Goal: Task Accomplishment & Management: Use online tool/utility

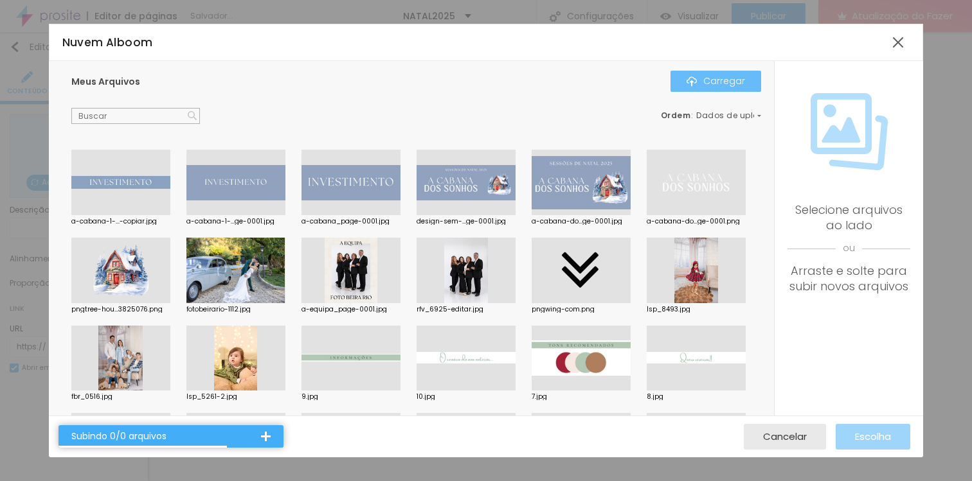
click at [704, 79] on div "Carregar" at bounding box center [715, 81] width 58 height 10
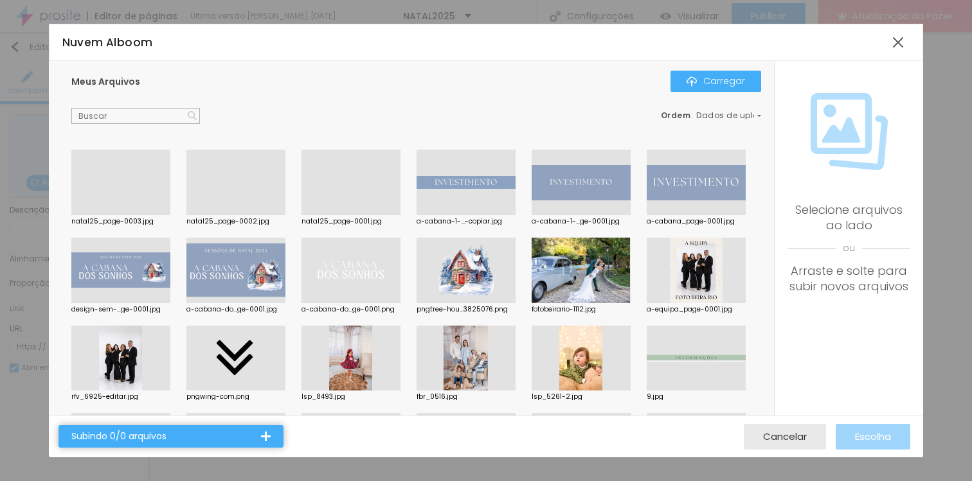
click at [307, 215] on div at bounding box center [350, 215] width 99 height 0
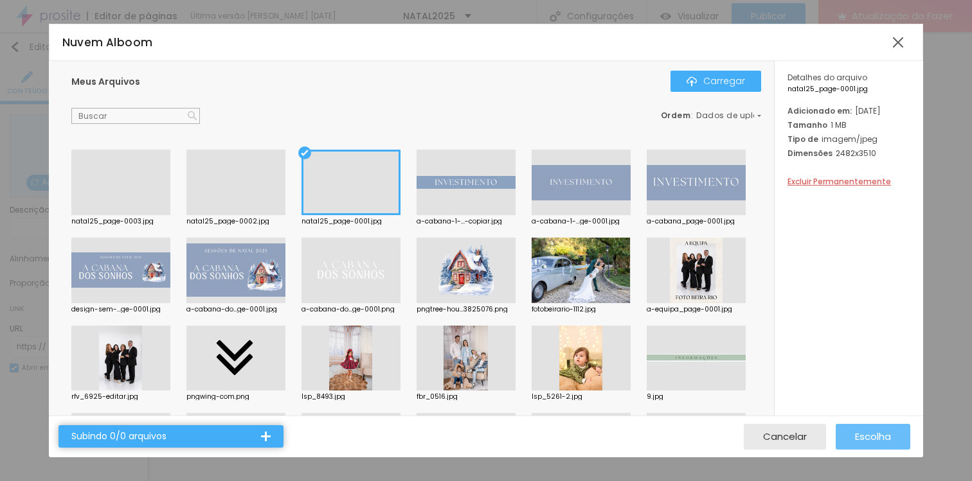
click at [884, 433] on font "Escolha" at bounding box center [873, 436] width 36 height 13
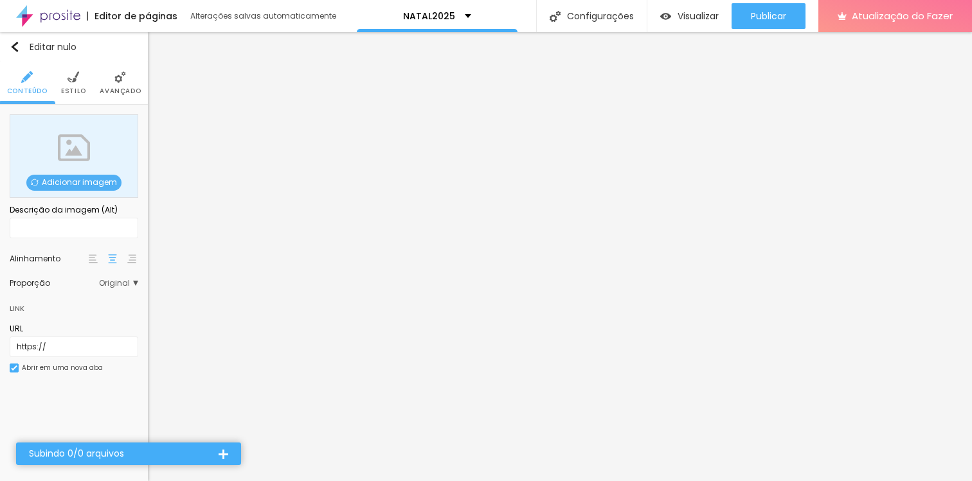
click at [103, 178] on font "Adicionar imagem" at bounding box center [79, 182] width 75 height 11
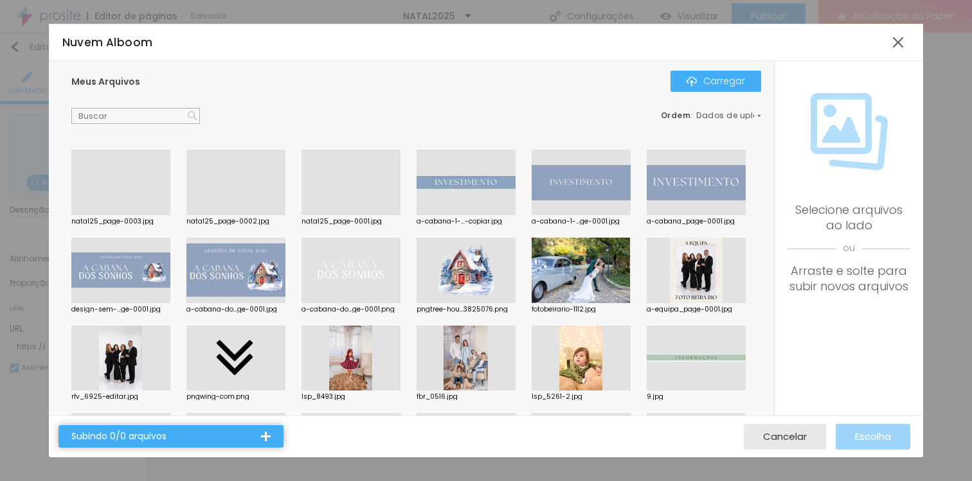
click at [231, 215] on div at bounding box center [235, 215] width 99 height 0
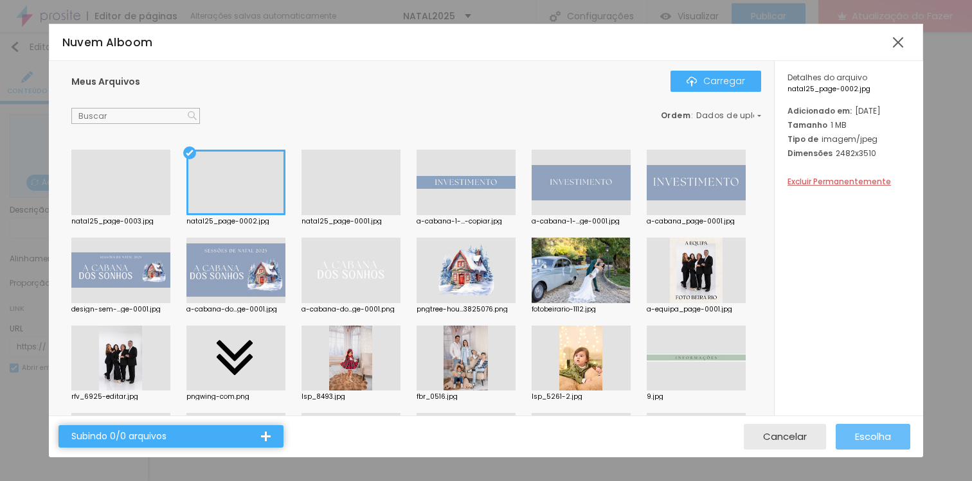
click at [855, 433] on font "Escolha" at bounding box center [873, 436] width 36 height 13
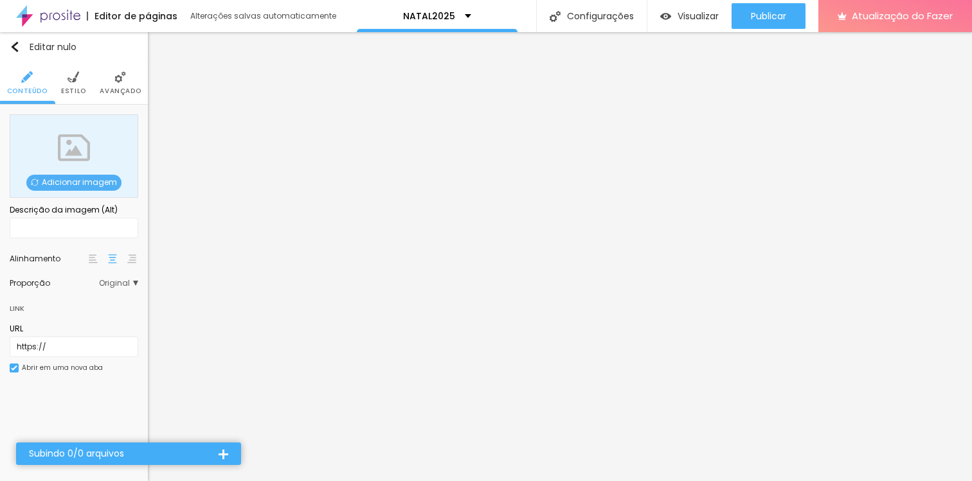
click at [90, 179] on font "Adicionar imagem" at bounding box center [79, 182] width 75 height 11
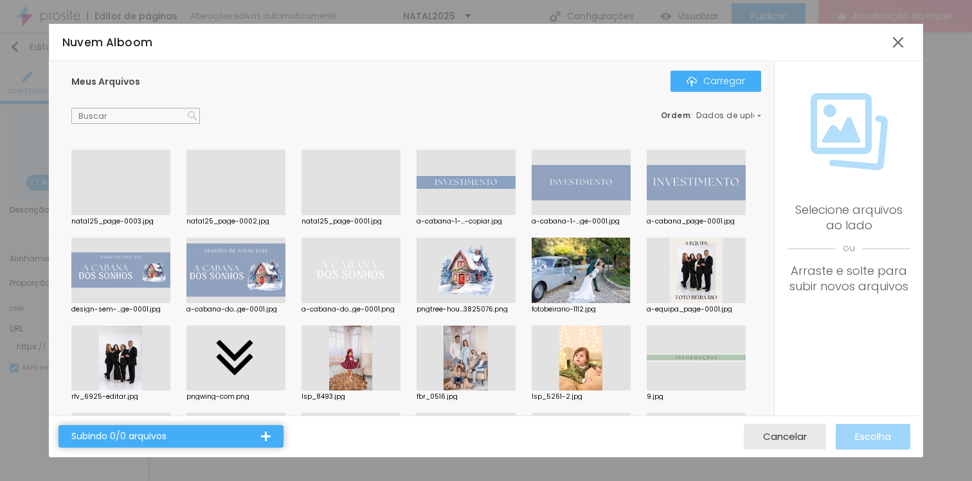
click at [128, 215] on div at bounding box center [120, 215] width 99 height 0
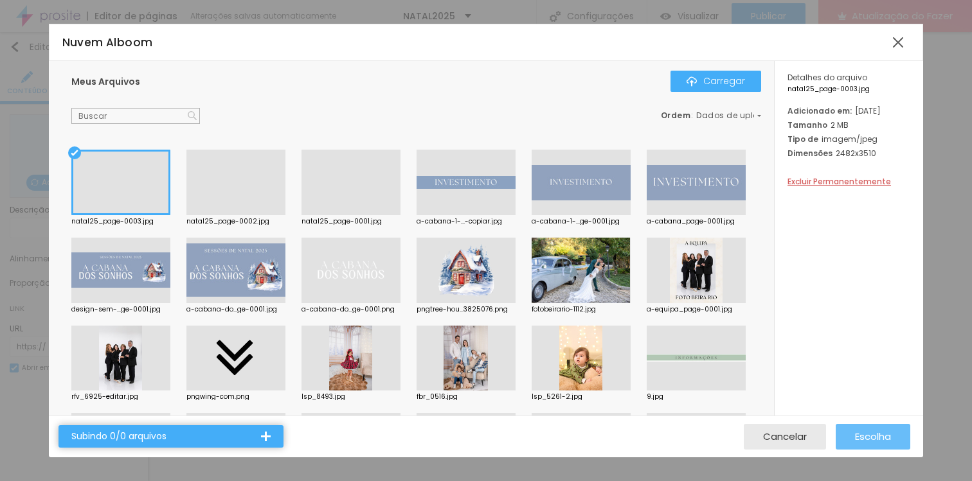
click at [881, 430] on font "Escolha" at bounding box center [873, 436] width 36 height 13
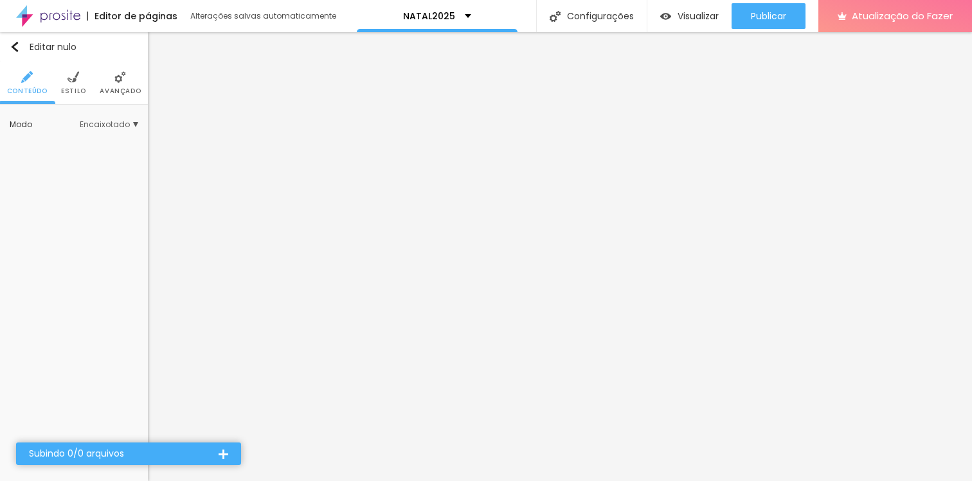
click at [116, 85] on li "Avançado" at bounding box center [120, 83] width 41 height 42
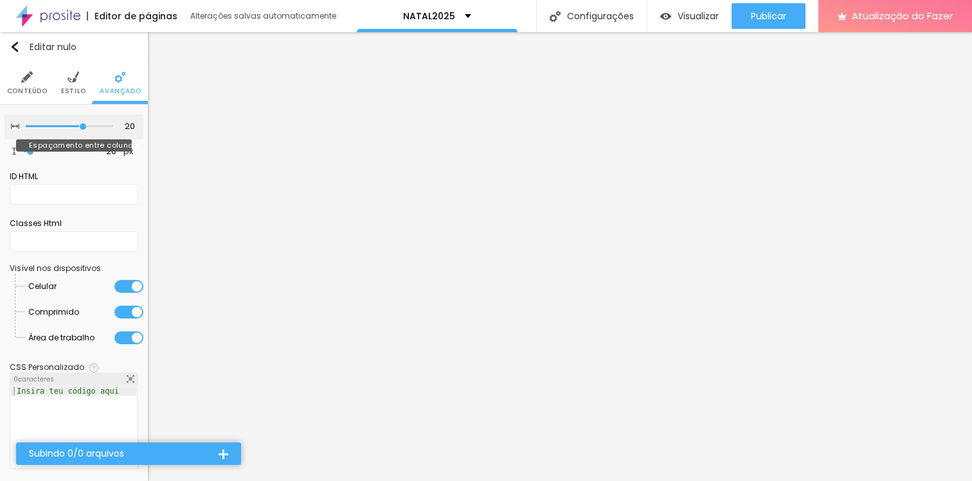
type input "15"
type input "10"
type input "5"
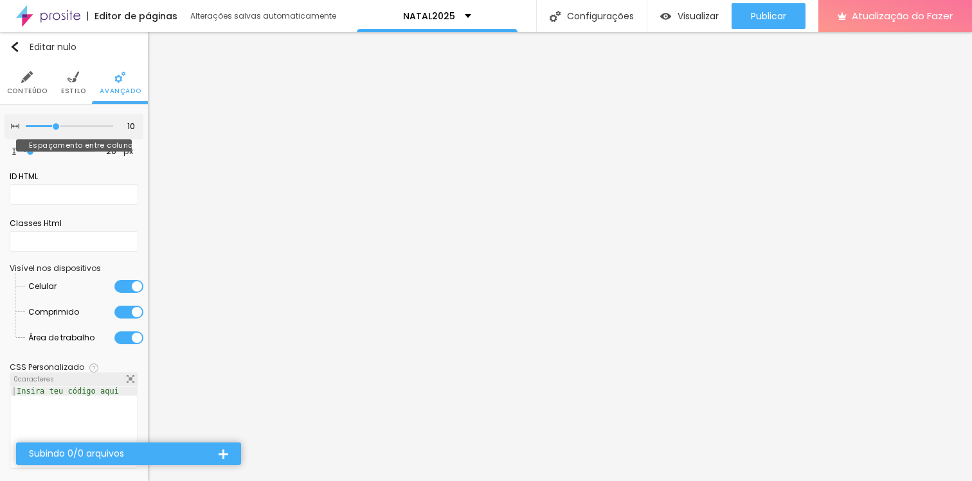
type input "5"
type input "10"
type input "15"
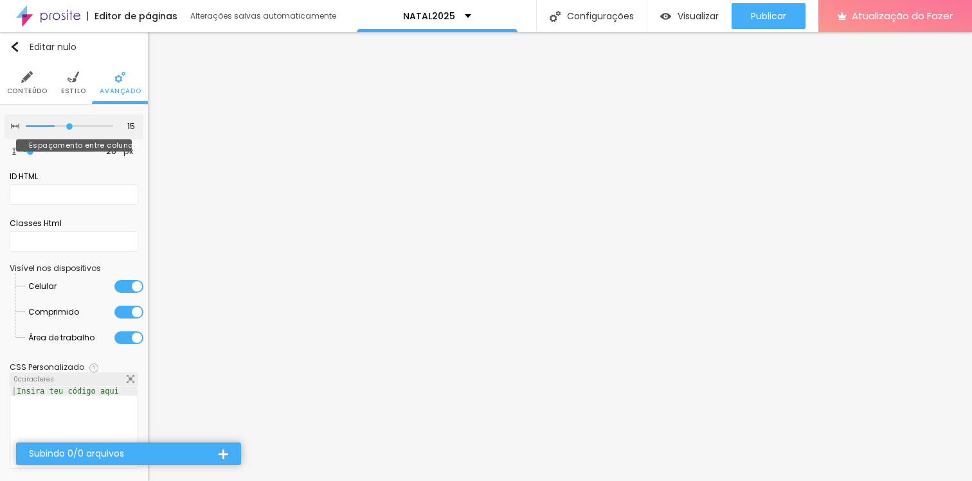
type input "20"
type input "25"
type input "30"
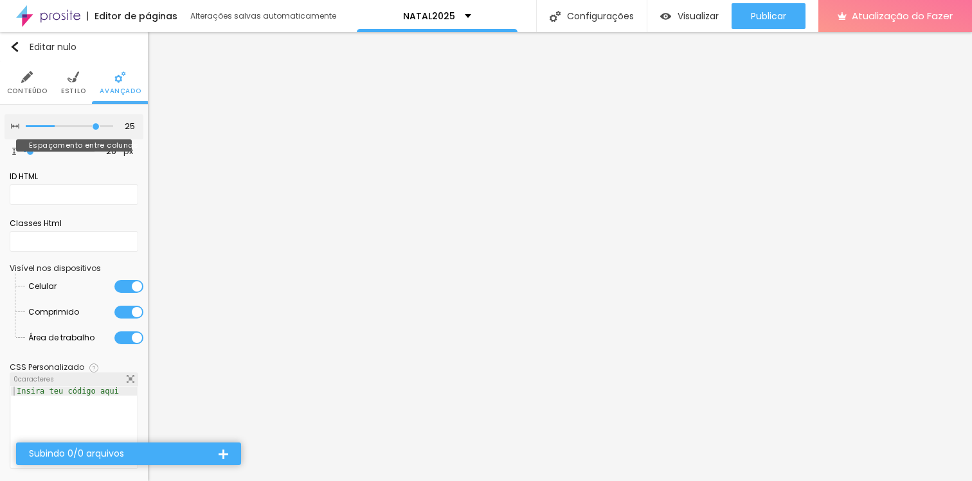
type input "30"
drag, startPoint x: 76, startPoint y: 125, endPoint x: 124, endPoint y: 118, distance: 48.1
type input "30"
click at [113, 123] on input "range" at bounding box center [69, 126] width 87 height 6
click at [76, 83] on li "Estilo" at bounding box center [73, 83] width 25 height 42
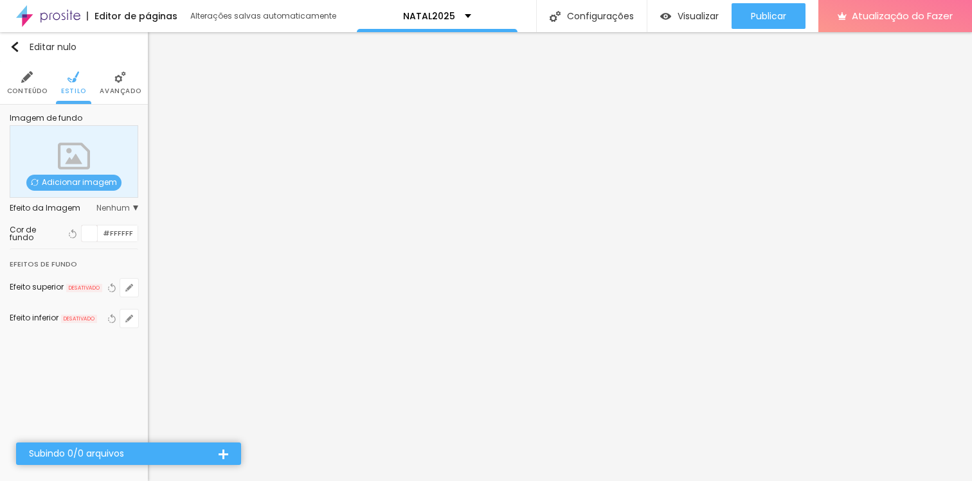
click at [33, 85] on li "Conteúdo" at bounding box center [27, 83] width 40 height 42
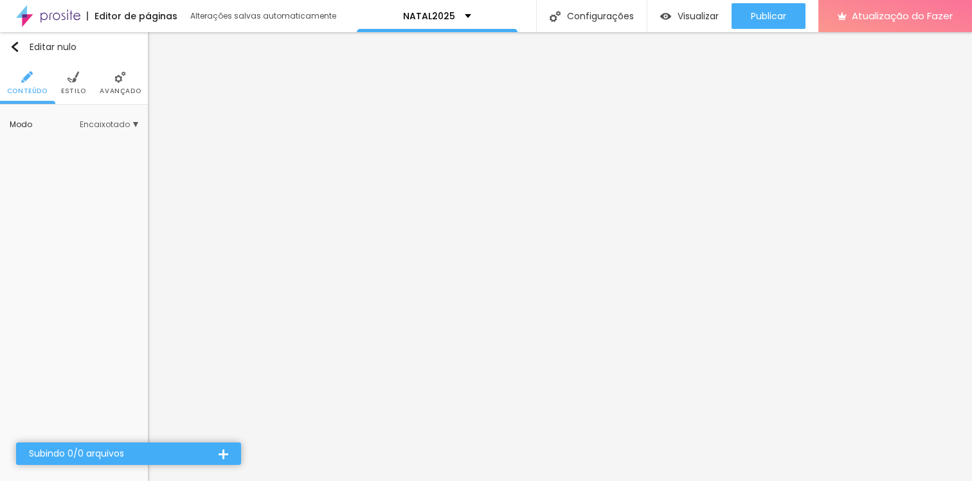
click at [116, 85] on li "Avançado" at bounding box center [120, 83] width 41 height 42
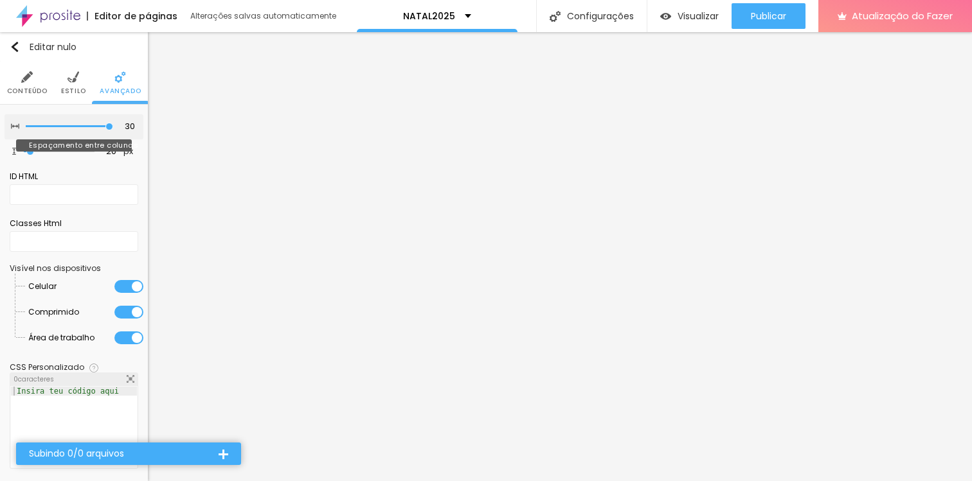
type input "25"
type input "20"
type input "15"
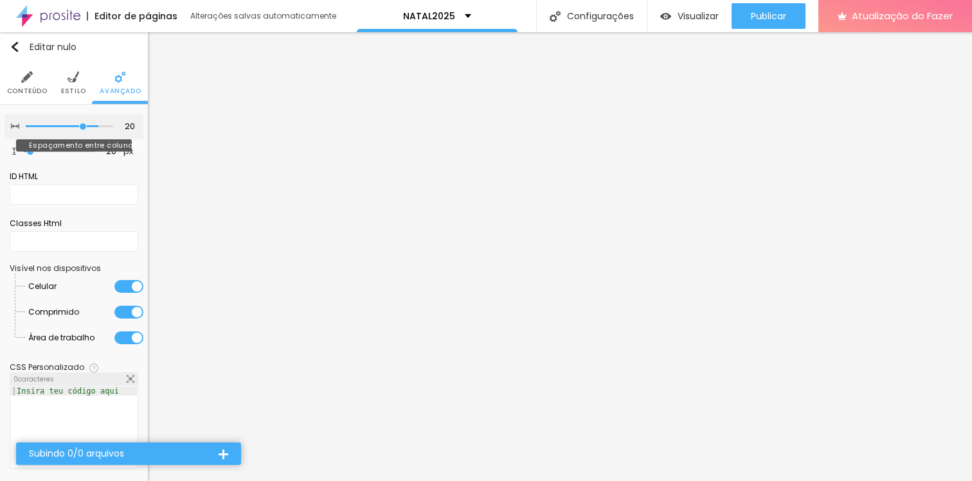
type input "15"
type input "10"
type input "5"
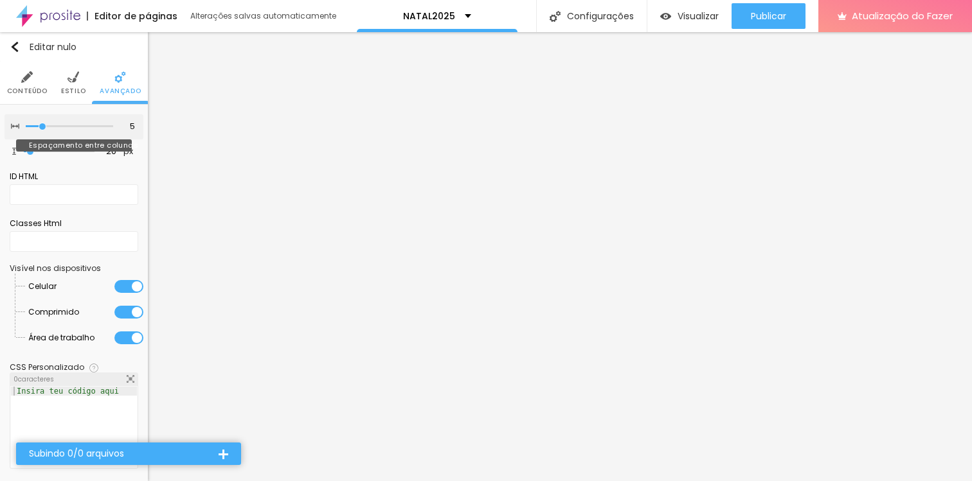
type input "10"
drag, startPoint x: 92, startPoint y: 126, endPoint x: 53, endPoint y: 124, distance: 38.6
type input "10"
click at [53, 124] on input "range" at bounding box center [69, 126] width 87 height 6
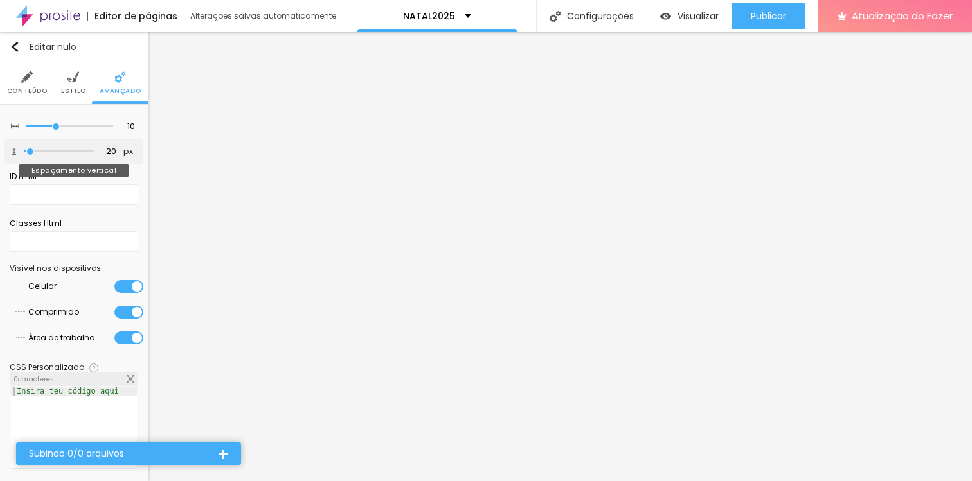
type input "34"
type input "32"
type input "31"
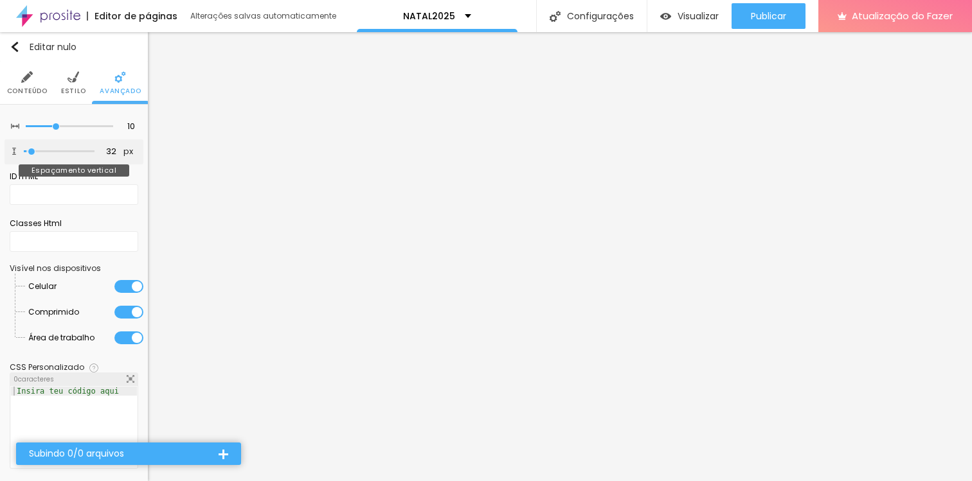
type input "31"
type input "30"
type input "28"
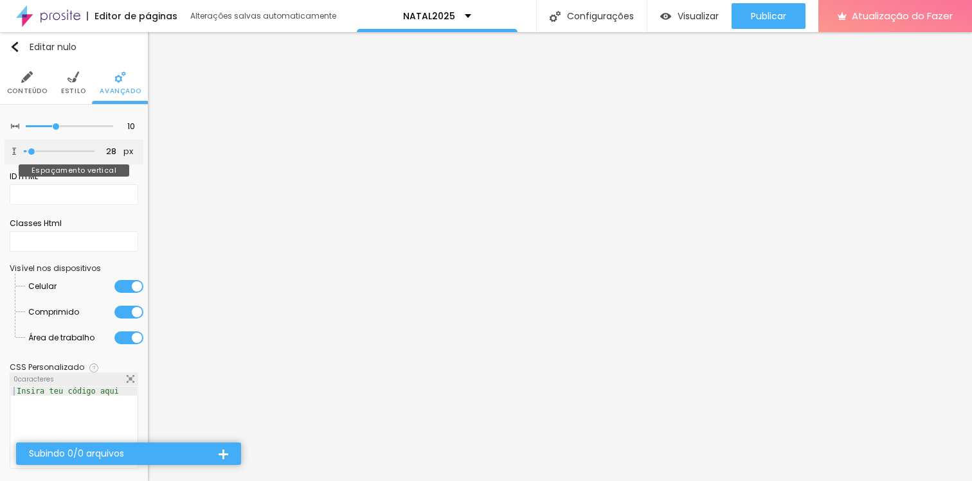
type input "27"
type input "24"
type input "23"
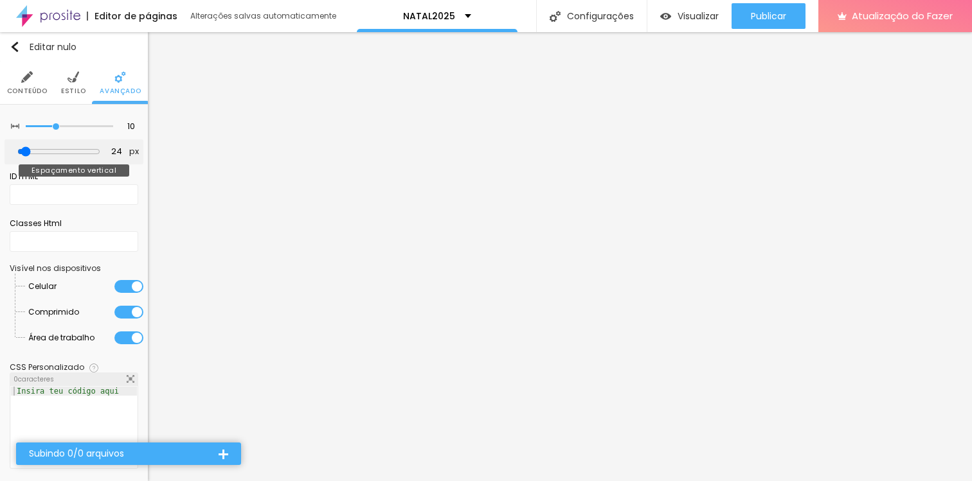
type input "23"
type input "21"
type input "18"
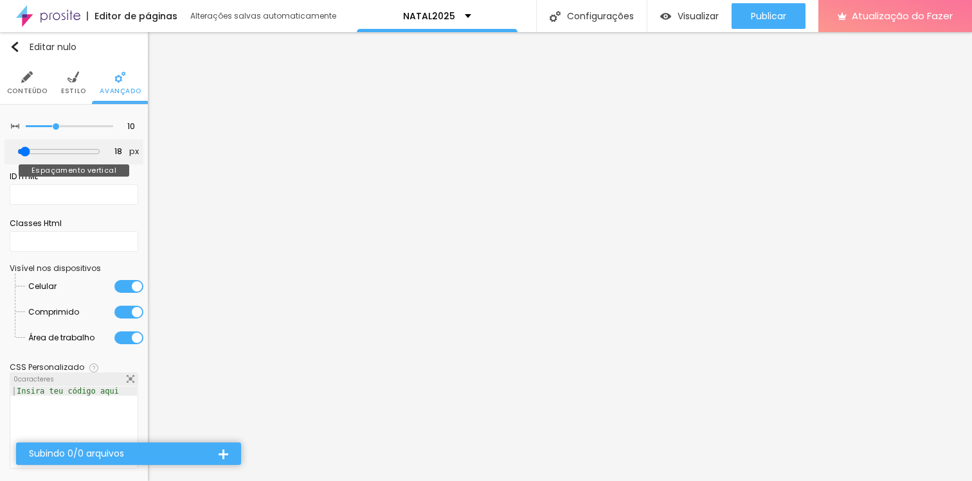
type input "16"
type input "13"
type input "7"
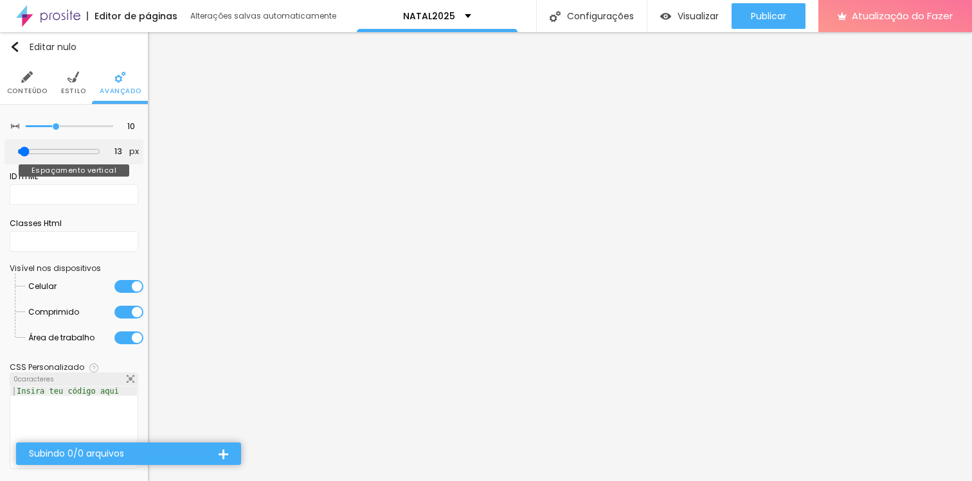
type input "7"
type input "2"
type input "0"
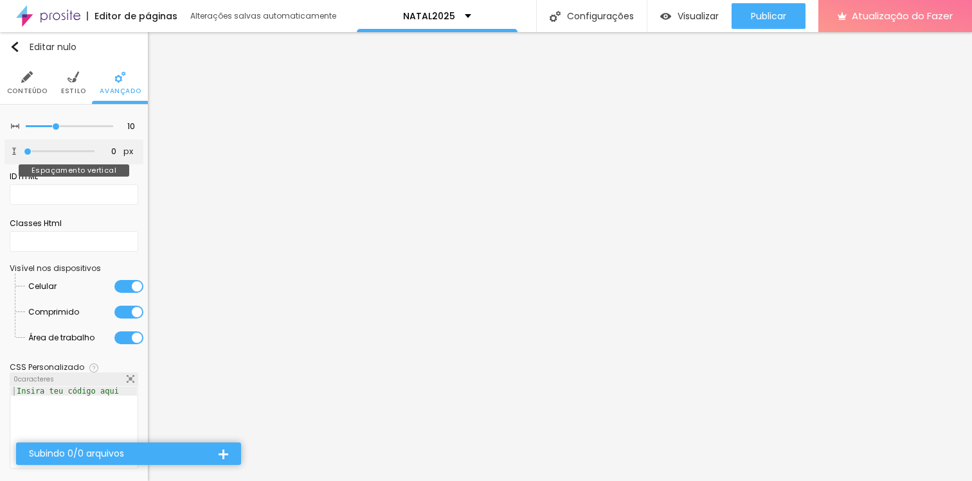
type input "0"
click at [25, 150] on input "range" at bounding box center [59, 151] width 71 height 6
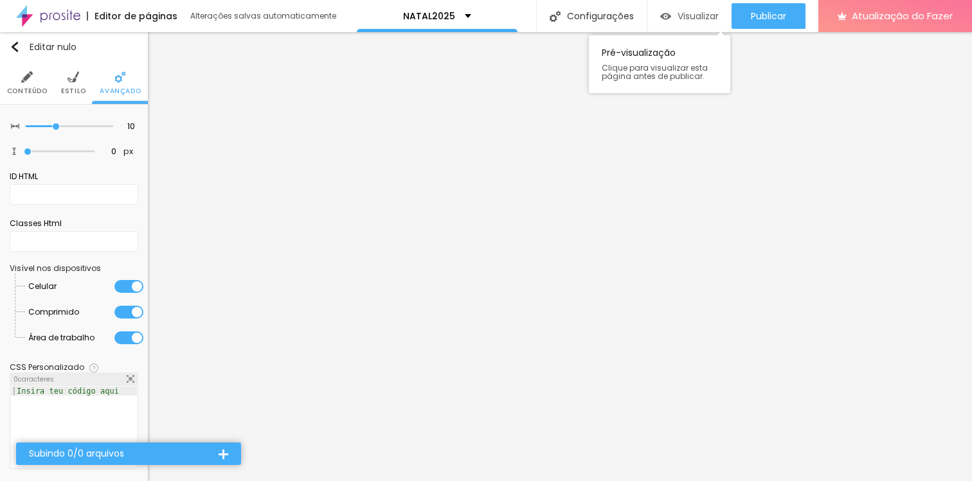
click at [712, 9] on div "Visualizar" at bounding box center [689, 16] width 58 height 26
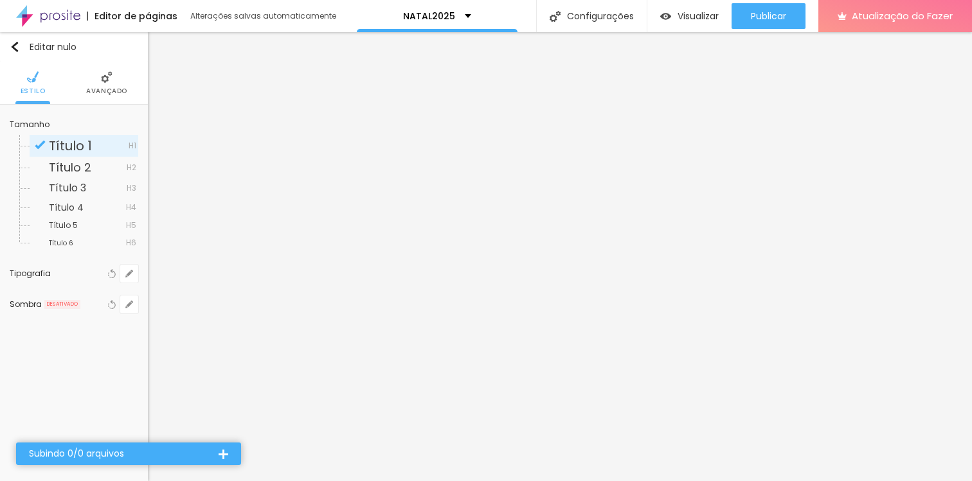
click at [113, 73] on li "Avançado" at bounding box center [106, 83] width 41 height 42
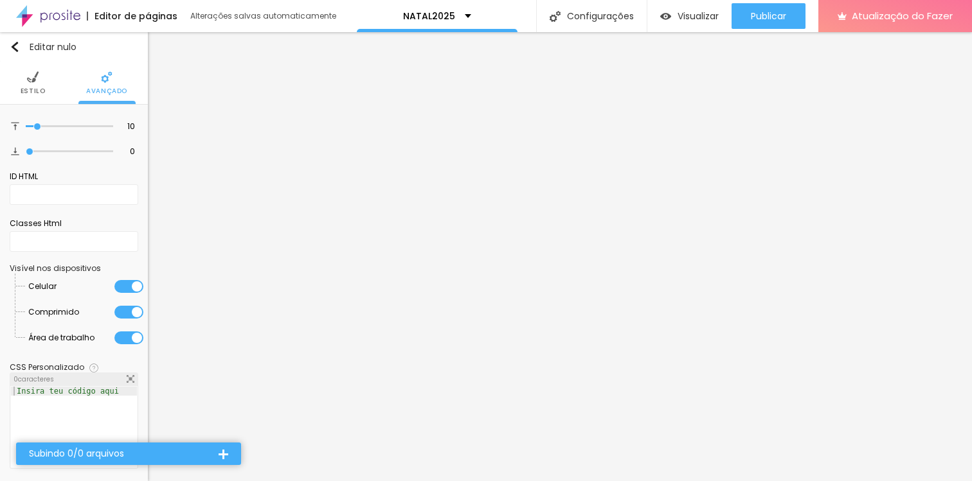
click at [29, 77] on img at bounding box center [33, 77] width 12 height 12
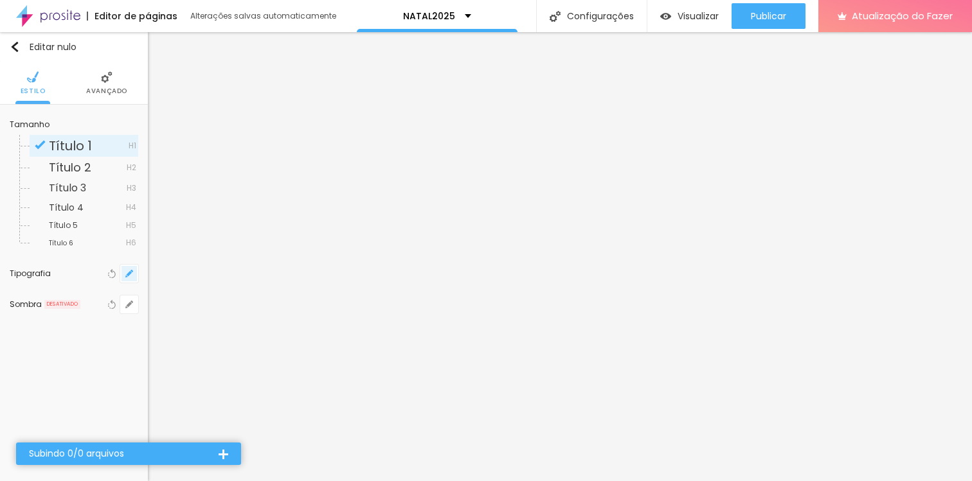
click at [133, 274] on button "button" at bounding box center [129, 274] width 18 height 18
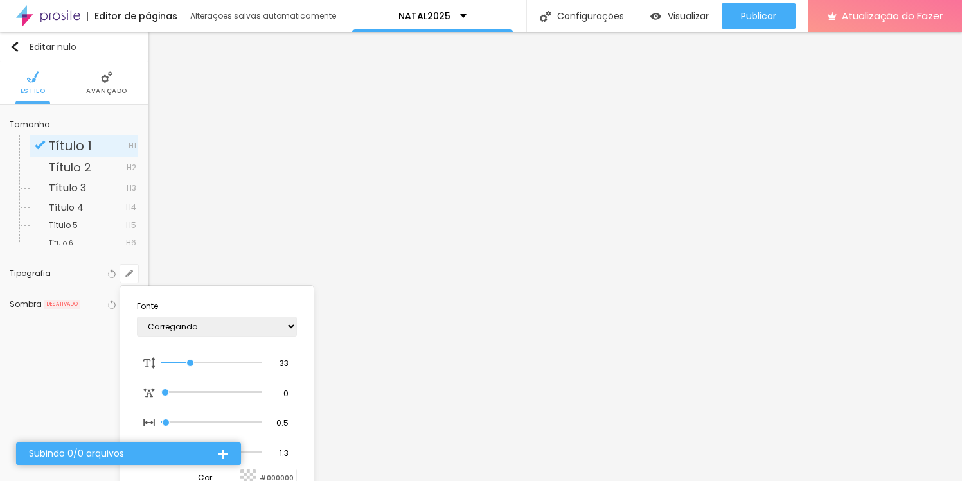
type input "1"
click at [249, 325] on select "AbrilFatface-Regular Actor-Regular Alegreya AlegreyaBlack [PERSON_NAME] [PERSON…" at bounding box center [217, 327] width 160 height 20
select select "OswaldLight"
click at [137, 317] on select "AbrilFatface-Regular Actor-Regular Alegreya AlegreyaBlack [PERSON_NAME] [PERSON…" at bounding box center [217, 327] width 160 height 20
type input "1"
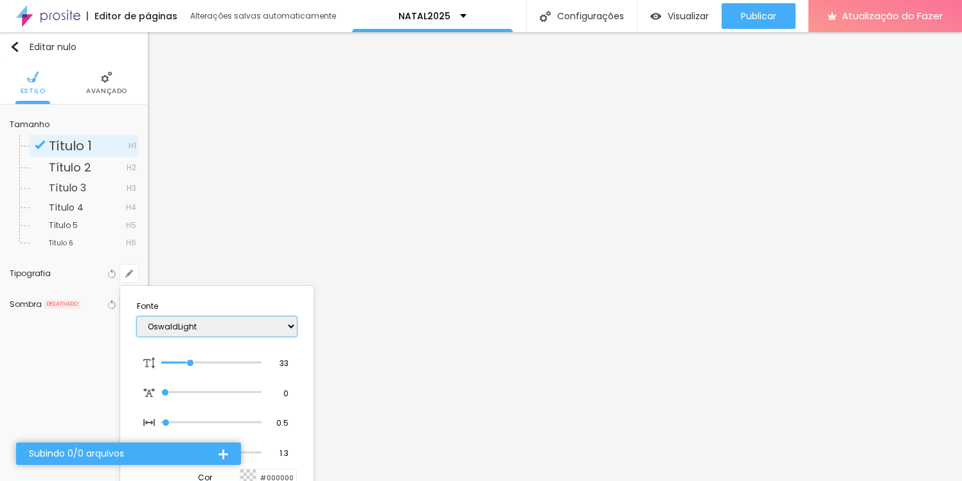
click at [244, 323] on select "AbrilFatface-Regular Actor-Regular Alegreya AlegreyaBlack [PERSON_NAME] [PERSON…" at bounding box center [217, 327] width 160 height 20
select select "RalewayMedium"
click at [137, 317] on select "AbrilFatface-Regular Actor-Regular Alegreya AlegreyaBlack [PERSON_NAME] [PERSON…" at bounding box center [217, 327] width 160 height 20
type input "1"
click at [246, 326] on select "AbrilFatface-Regular Actor-Regular Alegreya AlegreyaBlack [PERSON_NAME] [PERSON…" at bounding box center [217, 327] width 160 height 20
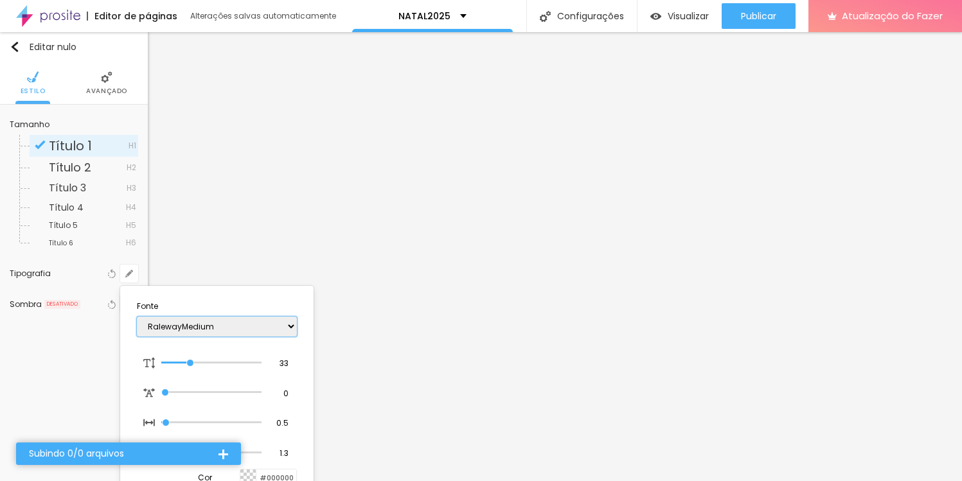
select select "Sail-Regular"
click at [137, 317] on select "AbrilFatface-Regular Actor-Regular Alegreya AlegreyaBlack [PERSON_NAME] [PERSON…" at bounding box center [217, 327] width 160 height 20
click at [234, 323] on select "AbrilFatface-Regular Actor-Regular Alegreya AlegreyaBlack [PERSON_NAME] [PERSON…" at bounding box center [217, 327] width 160 height 20
type input "1"
select select "TillanaMedium"
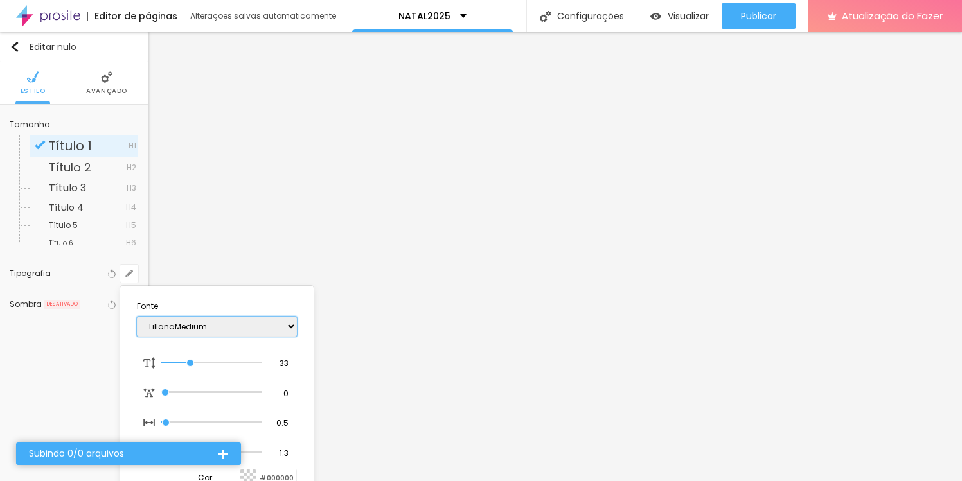
click at [137, 317] on select "AbrilFatface-Regular Actor-Regular Alegreya AlegreyaBlack [PERSON_NAME] [PERSON…" at bounding box center [217, 327] width 160 height 20
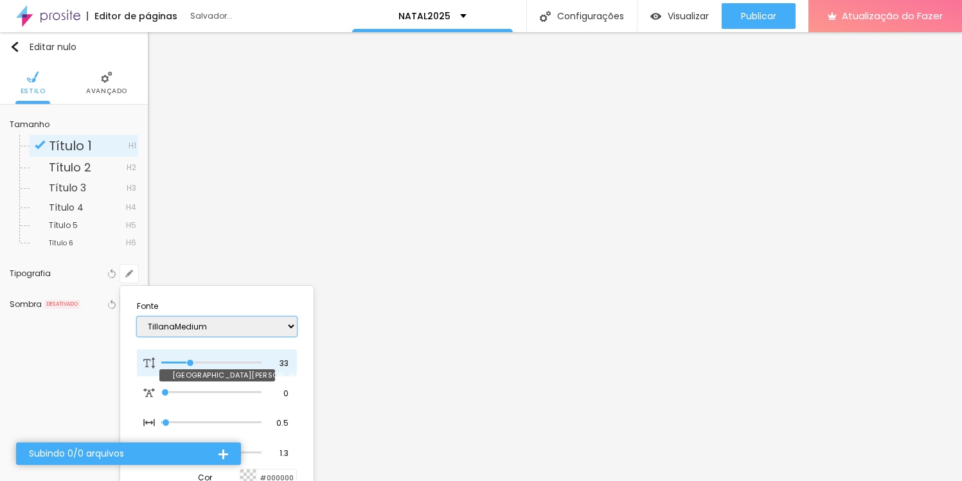
type input "1"
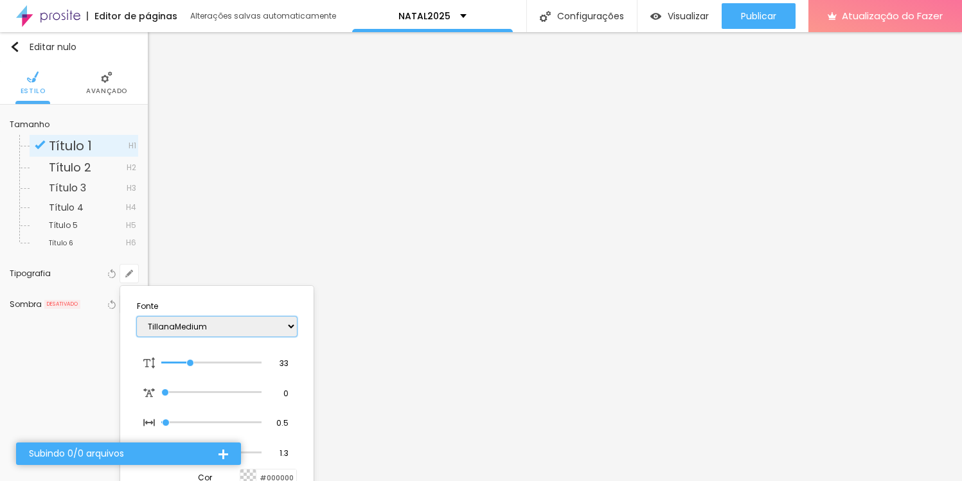
click at [240, 332] on select "AbrilFatface-Regular Actor-Regular Alegreya AlegreyaBlack [PERSON_NAME] [PERSON…" at bounding box center [217, 327] width 160 height 20
select select "TitilliumWeb"
click at [137, 317] on select "AbrilFatface-Regular Actor-Regular Alegreya AlegreyaBlack [PERSON_NAME] [PERSON…" at bounding box center [217, 327] width 160 height 20
type input "1"
click at [233, 335] on select "AbrilFatface-Regular Actor-Regular Alegreya AlegreyaBlack [PERSON_NAME] [PERSON…" at bounding box center [217, 327] width 160 height 20
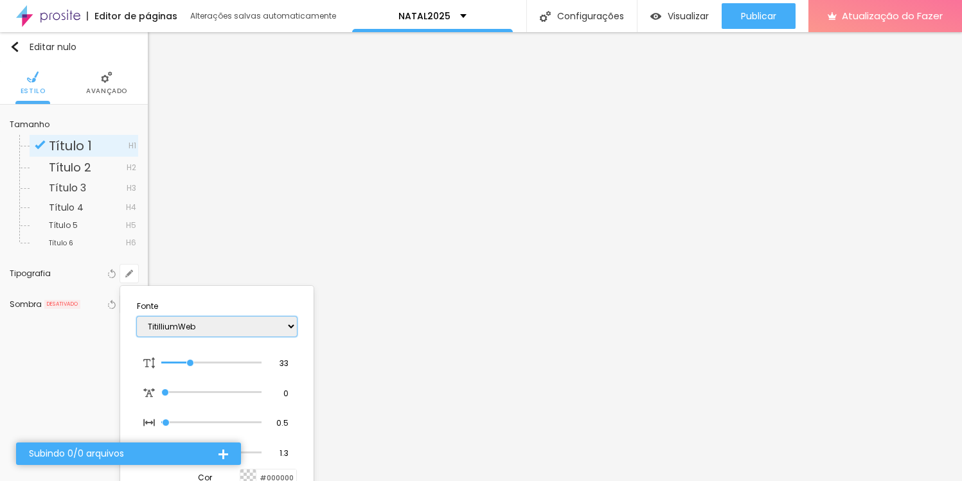
select select "VarelaRound-Regular"
click at [137, 317] on select "AbrilFatface-Regular Actor-Regular Alegreya AlegreyaBlack [PERSON_NAME] [PERSON…" at bounding box center [217, 327] width 160 height 20
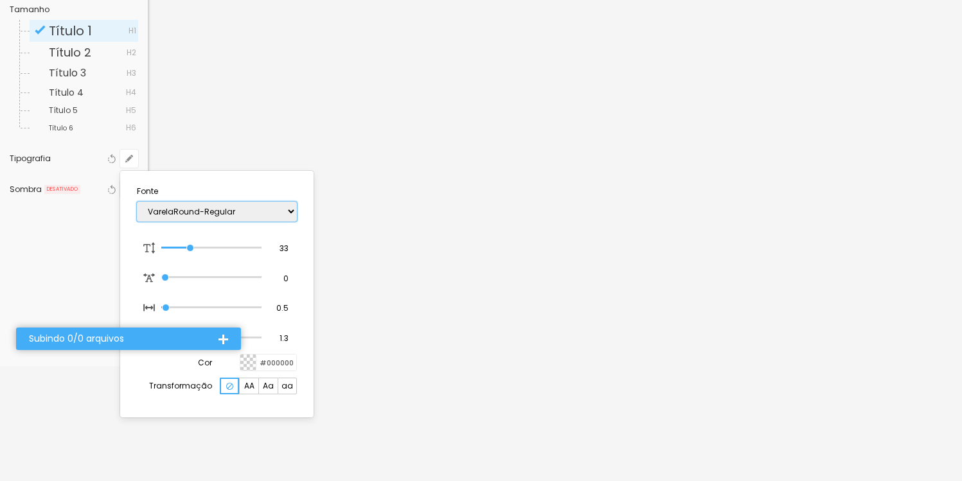
click at [229, 210] on select "AbrilFatface-Regular Actor-Regular Alegreya AlegreyaBlack [PERSON_NAME] [PERSON…" at bounding box center [217, 212] width 160 height 20
type input "1"
select select "WorkSans"
click at [137, 202] on select "AbrilFatface-Regular Actor-Regular Alegreya AlegreyaBlack [PERSON_NAME] [PERSON…" at bounding box center [217, 212] width 160 height 20
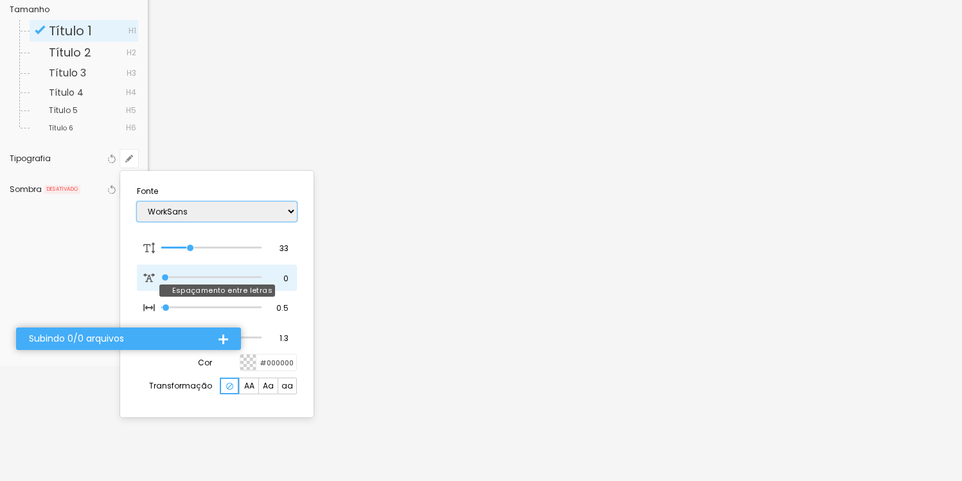
type input "1"
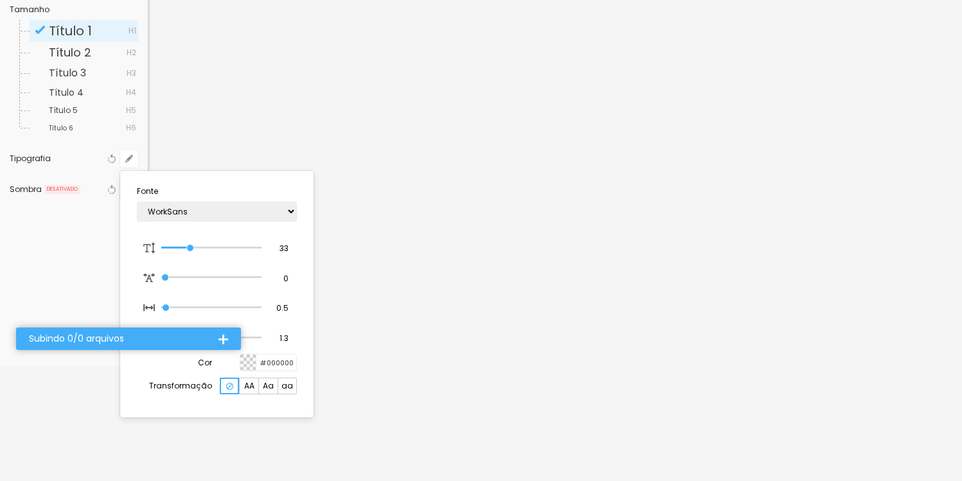
click at [531, 220] on div at bounding box center [481, 240] width 962 height 481
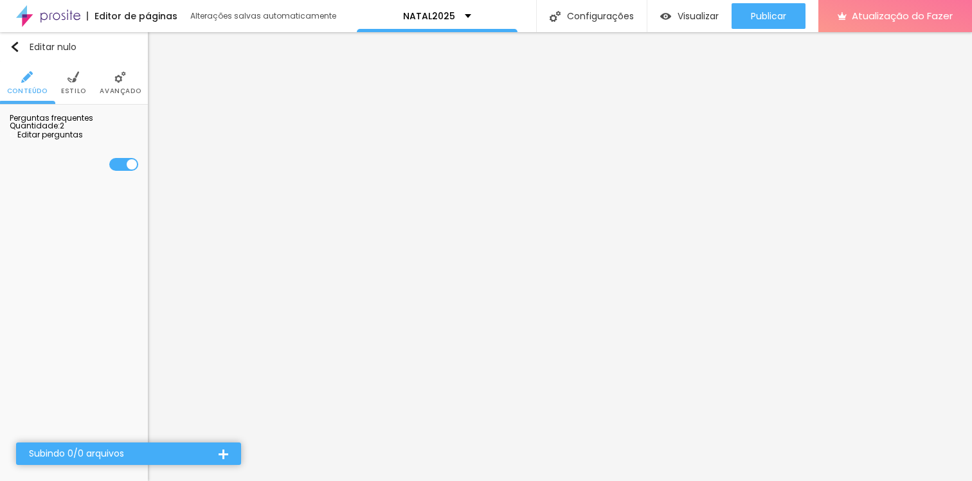
scroll to position [0, 0]
click at [69, 140] on font "Editar perguntas" at bounding box center [50, 134] width 66 height 11
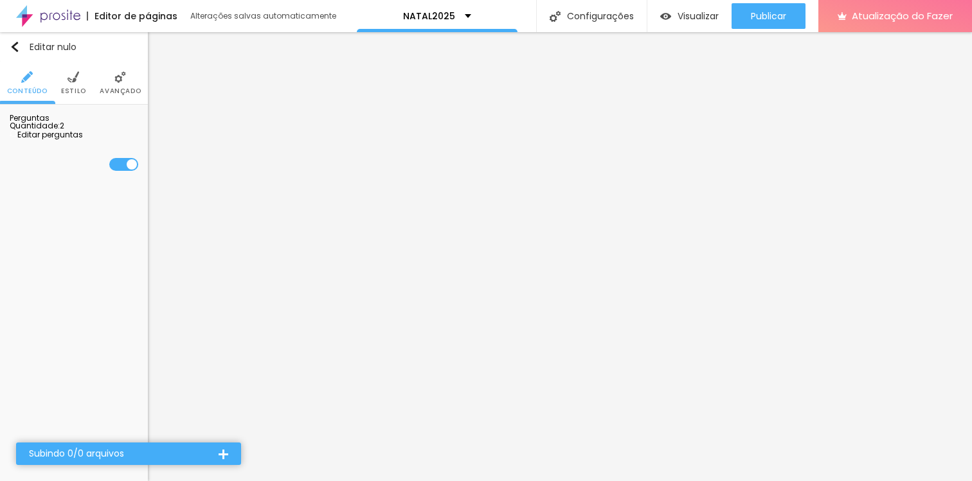
click at [79, 139] on div "Quantidade : 2 Editar perguntas" at bounding box center [74, 130] width 129 height 17
click at [80, 140] on font "Editar perguntas" at bounding box center [50, 134] width 66 height 11
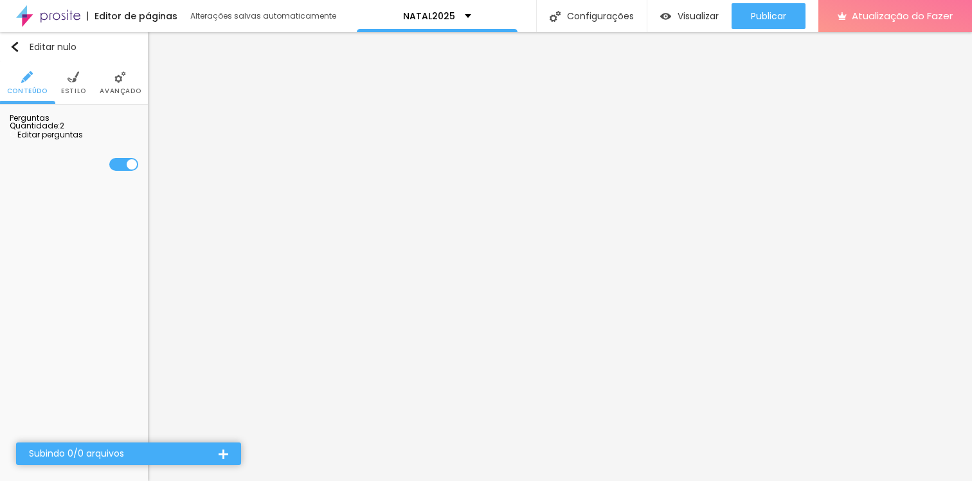
drag, startPoint x: 356, startPoint y: 163, endPoint x: 368, endPoint y: 184, distance: 24.5
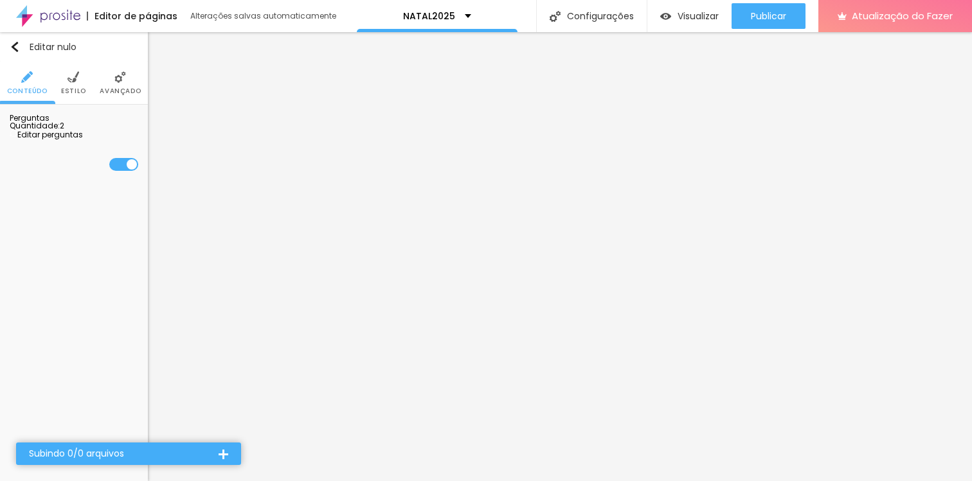
click at [223, 454] on div at bounding box center [224, 454] width 10 height 10
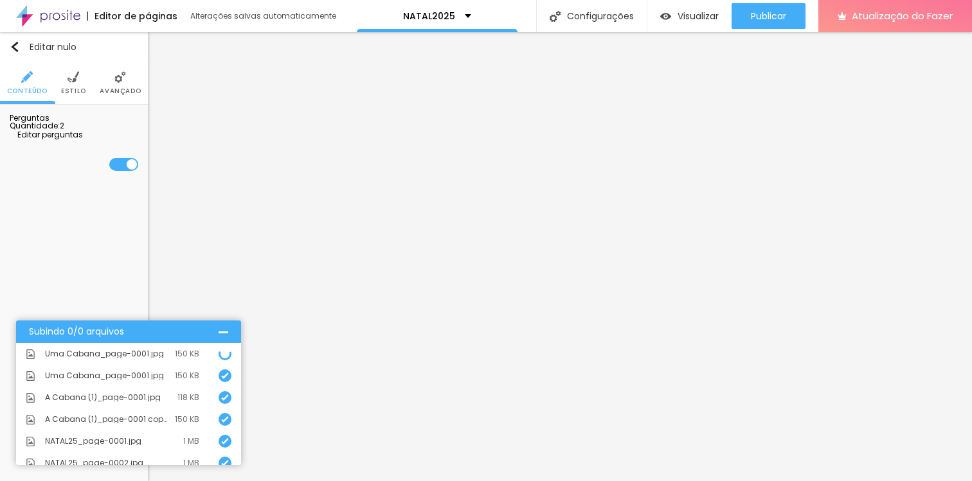
click at [106, 353] on font "Uma Cabana_page-0001.jpg" at bounding box center [104, 353] width 119 height 11
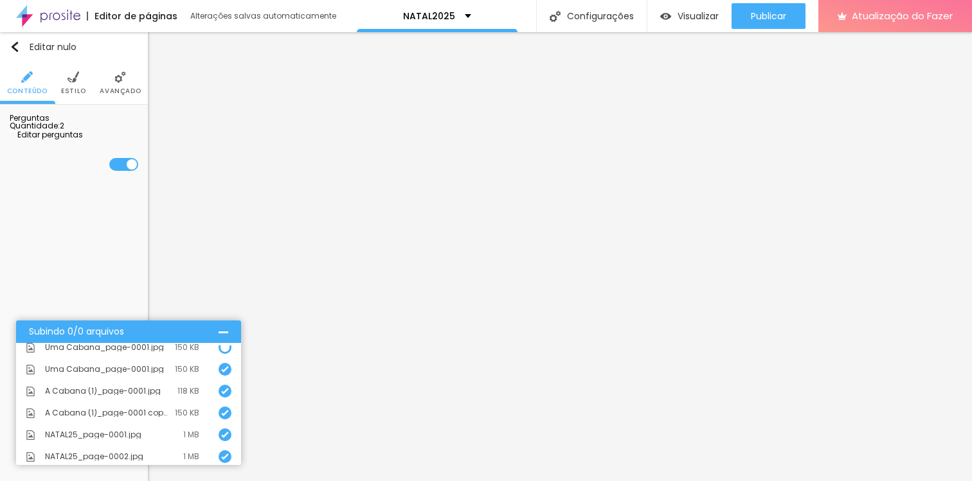
scroll to position [31, 0]
click at [219, 332] on div at bounding box center [224, 332] width 10 height 10
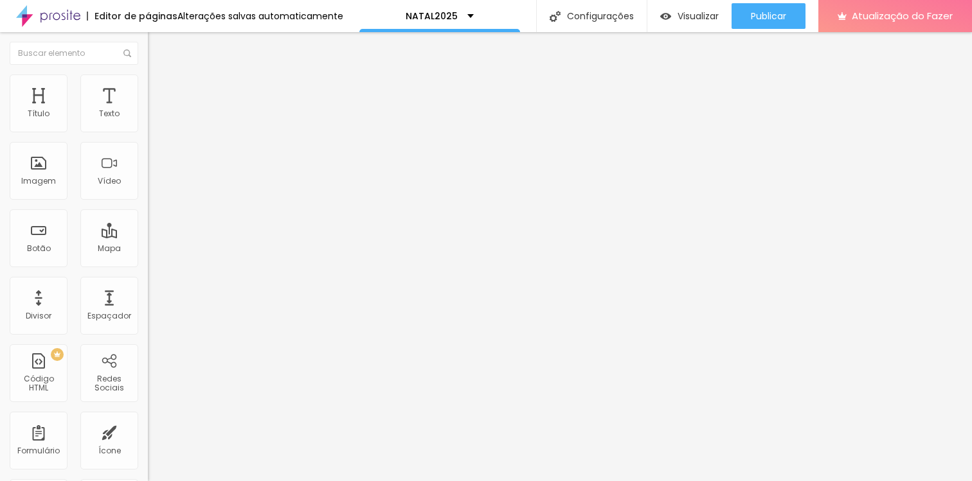
click at [148, 75] on li "Estilo" at bounding box center [222, 81] width 148 height 13
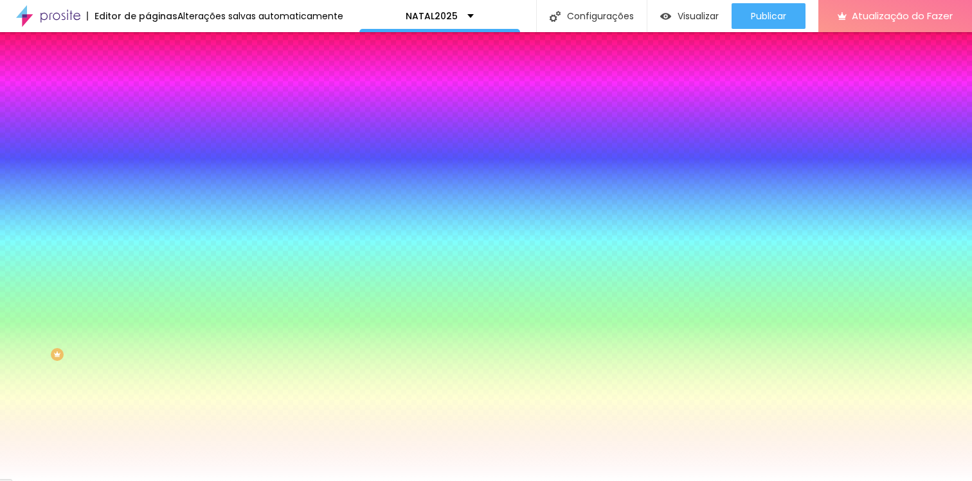
click at [153, 156] on img at bounding box center [157, 160] width 8 height 8
radio input "false"
radio input "true"
click at [148, 121] on button at bounding box center [157, 114] width 18 height 13
radio input "true"
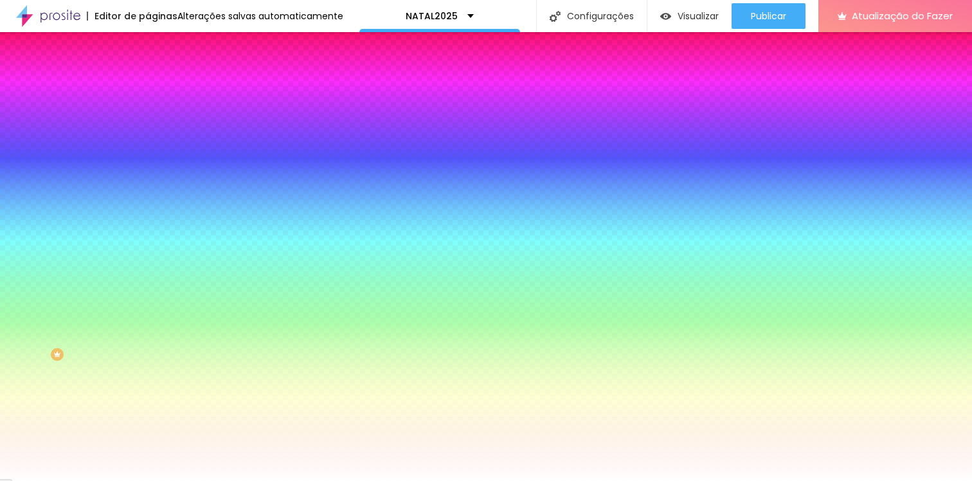
radio input "false"
click at [148, 354] on div at bounding box center [222, 354] width 148 height 0
click at [148, 354] on input "#F8F8F8" at bounding box center [225, 360] width 154 height 13
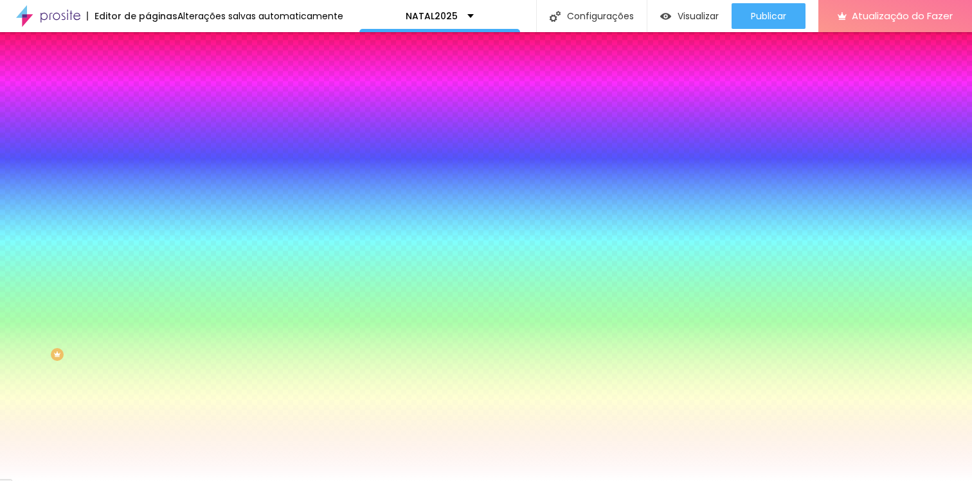
paste input "15F"
click at [148, 354] on input "#15F" at bounding box center [225, 360] width 154 height 13
paste input "92A3C"
type input "#92A3C"
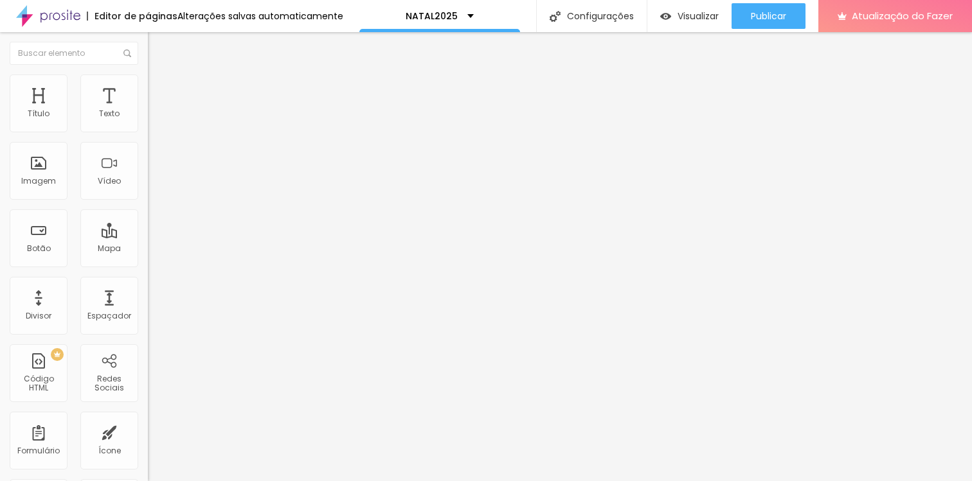
click at [148, 83] on li "Estilo" at bounding box center [222, 81] width 148 height 13
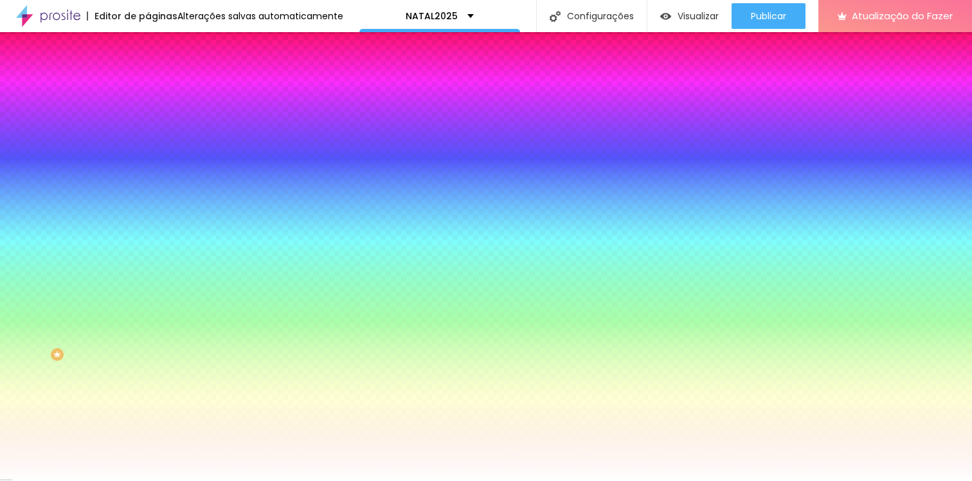
click at [148, 354] on input "#1155FF" at bounding box center [225, 360] width 154 height 13
drag, startPoint x: 96, startPoint y: 349, endPoint x: 131, endPoint y: 351, distance: 35.4
click at [148, 351] on div "Visual Largura 100 % px [PERSON_NAME] Voltar ao padrão Sombra DESATIVADO Voltar…" at bounding box center [222, 308] width 148 height 416
paste input "92A3C0"
type input "#92A3C0"
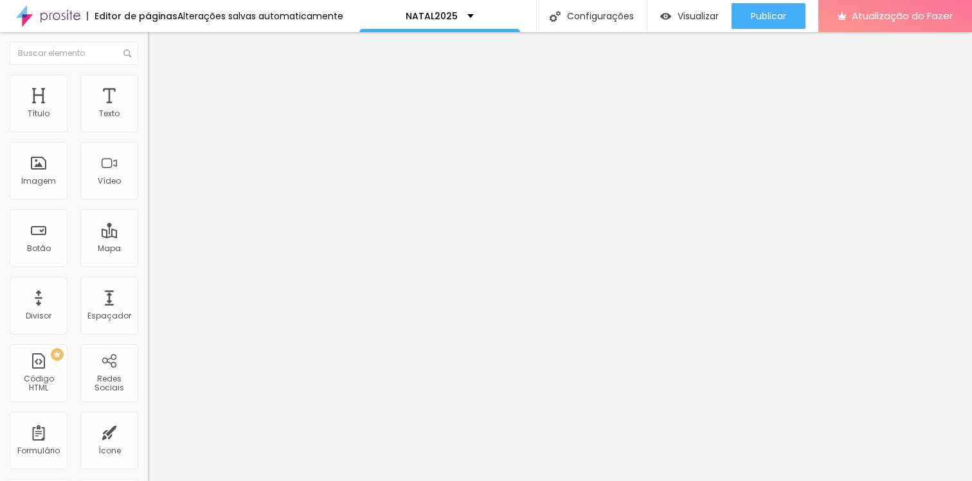
click at [154, 118] on icon "button" at bounding box center [156, 115] width 5 height 5
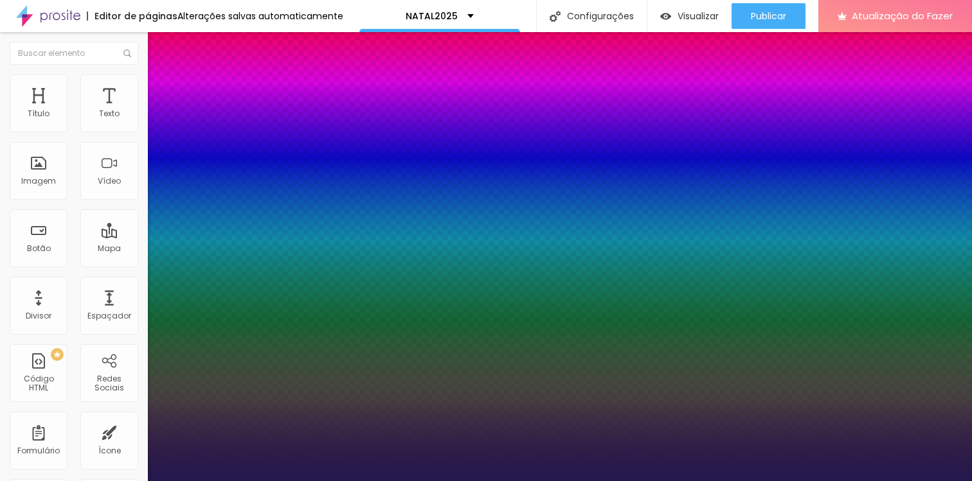
click at [49, 481] on div at bounding box center [486, 481] width 972 height 0
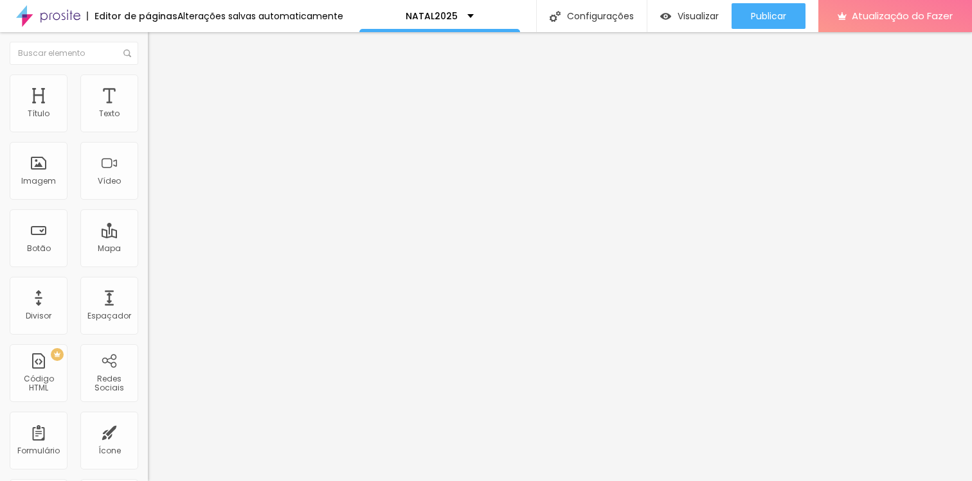
click at [156, 126] on font "Editar perguntas" at bounding box center [189, 120] width 66 height 11
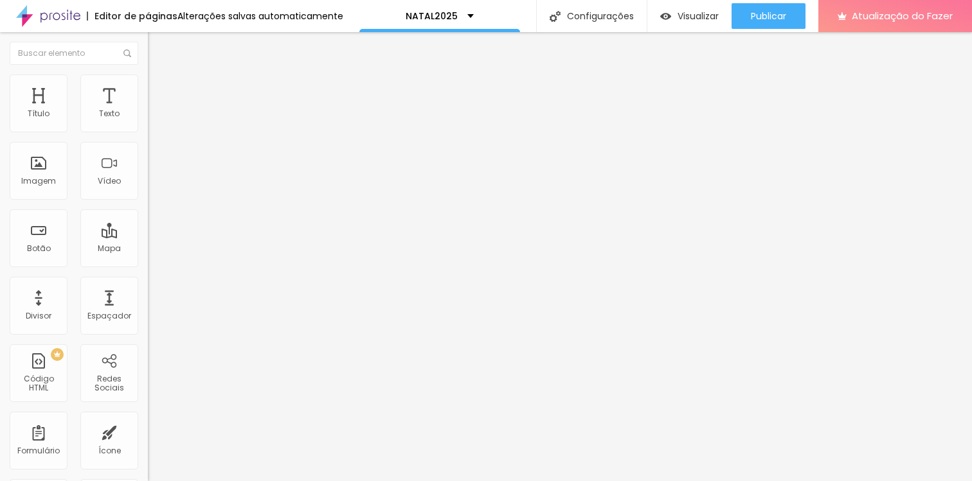
click at [148, 125] on div at bounding box center [222, 125] width 148 height 0
click at [156, 126] on font "Editar perguntas" at bounding box center [189, 120] width 66 height 11
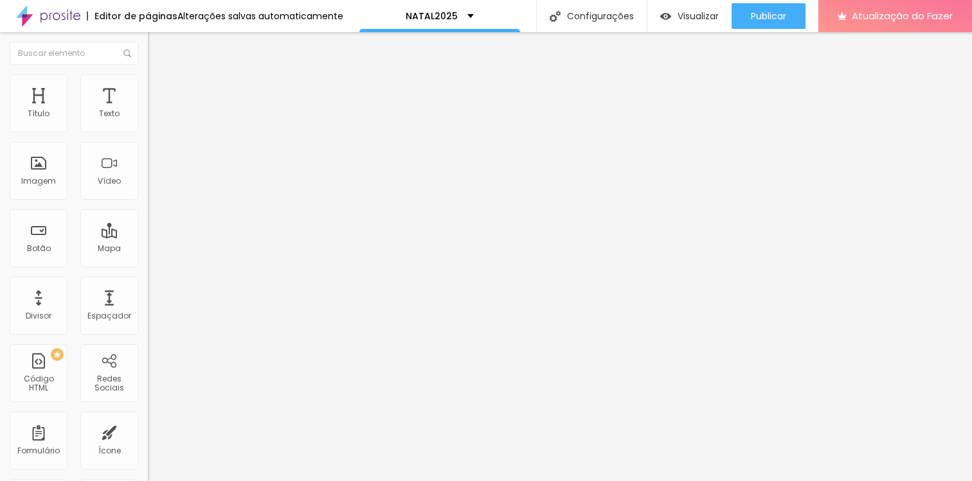
click at [148, 125] on div at bounding box center [222, 125] width 148 height 0
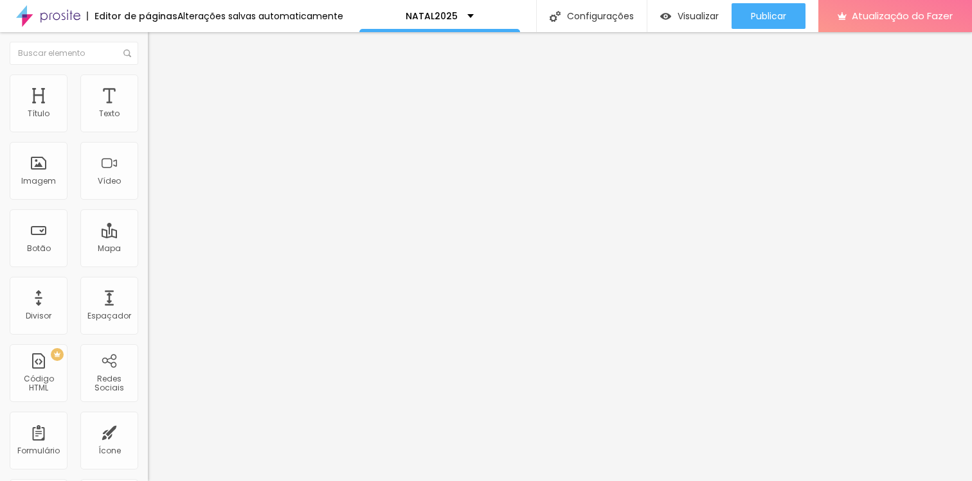
click at [148, 125] on div at bounding box center [222, 125] width 148 height 0
click at [148, 82] on img at bounding box center [154, 81] width 12 height 12
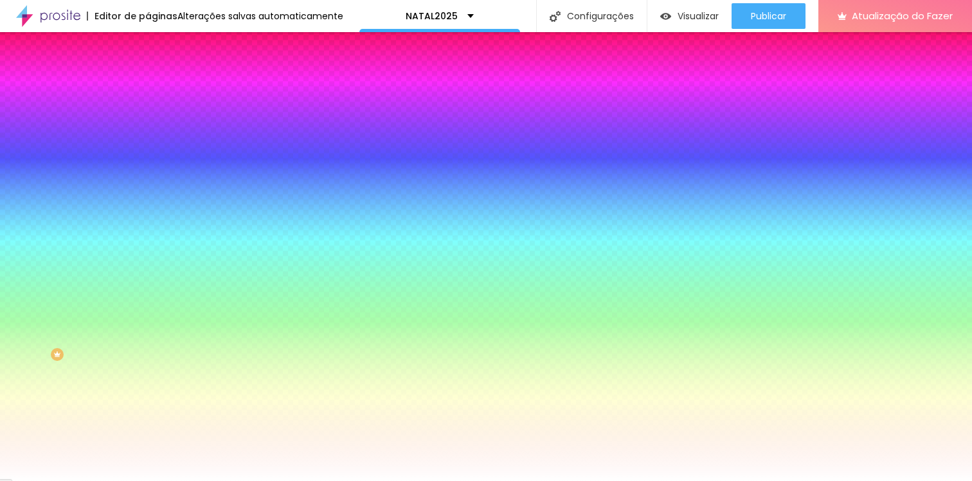
click at [148, 87] on li "Avançado" at bounding box center [222, 93] width 148 height 13
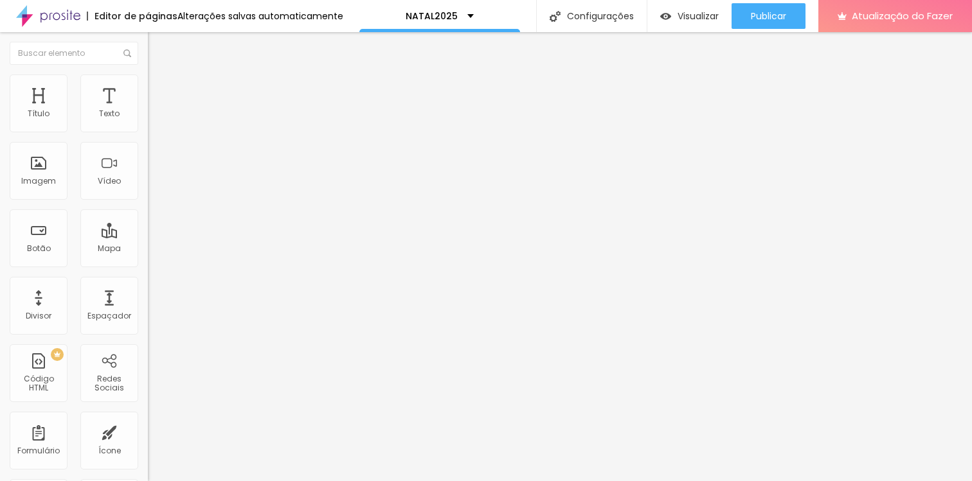
type input "1"
type input "2"
type input "3"
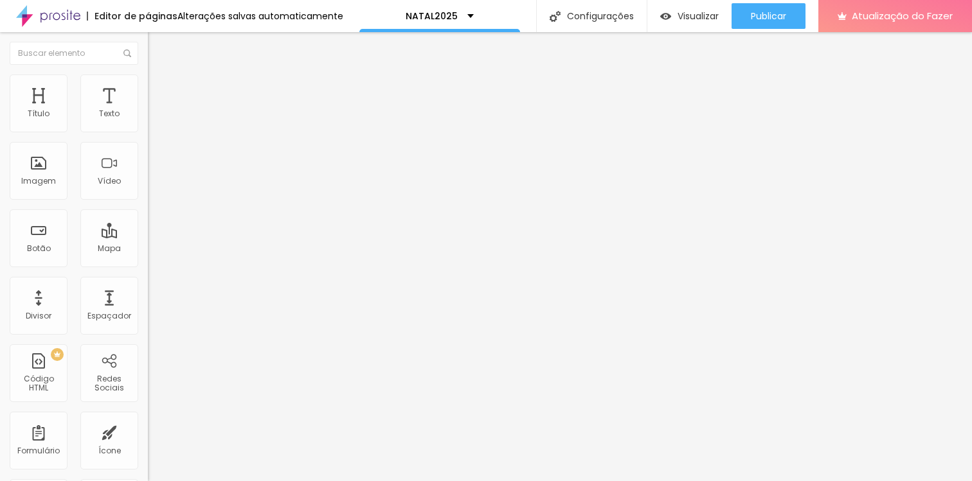
type input "3"
type input "4"
type input "5"
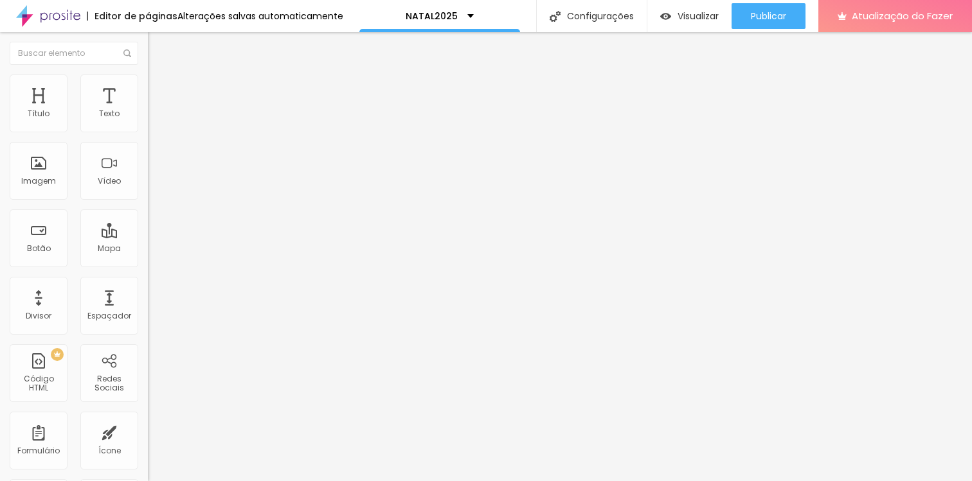
type input "6"
type input "7"
type input "8"
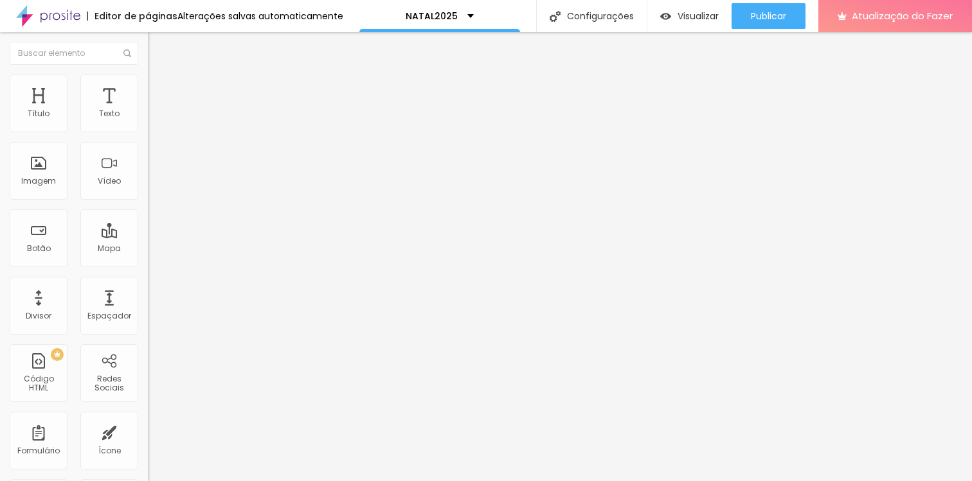
type input "8"
type input "7"
type input "6"
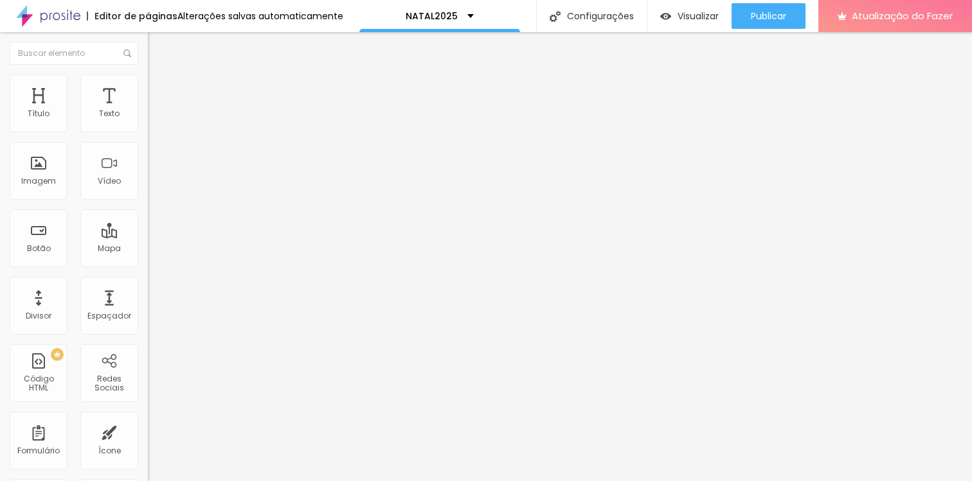
type input "5"
type input "4"
type input "3"
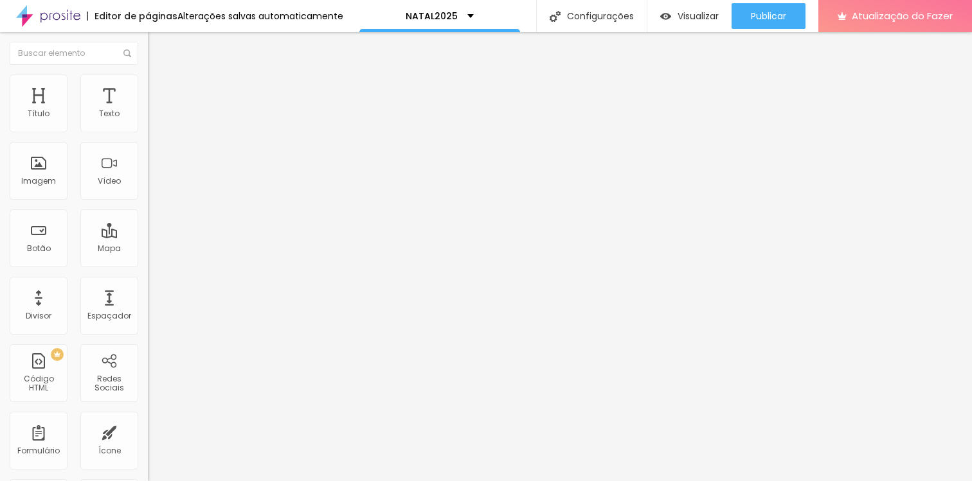
type input "3"
type input "2"
type input "1"
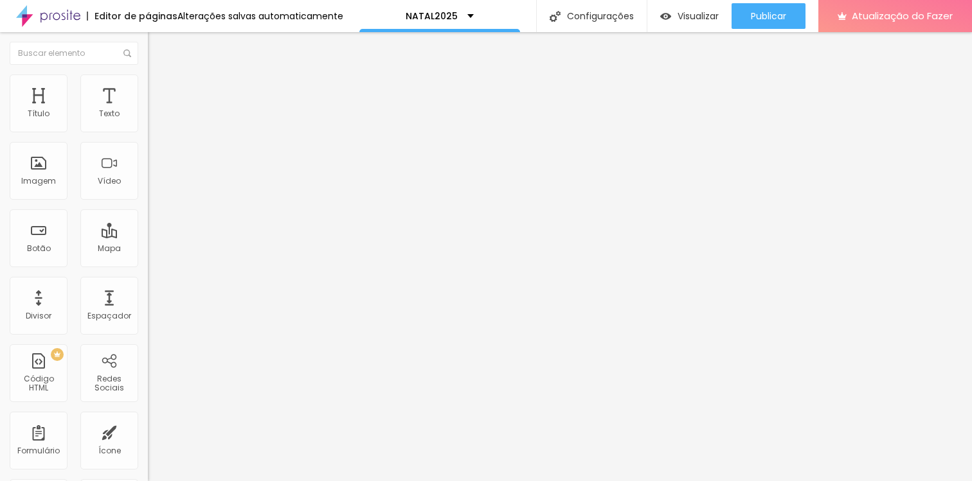
type input "0"
click at [148, 249] on input "range" at bounding box center [189, 254] width 83 height 10
click at [159, 88] on font "Estilo" at bounding box center [169, 83] width 20 height 11
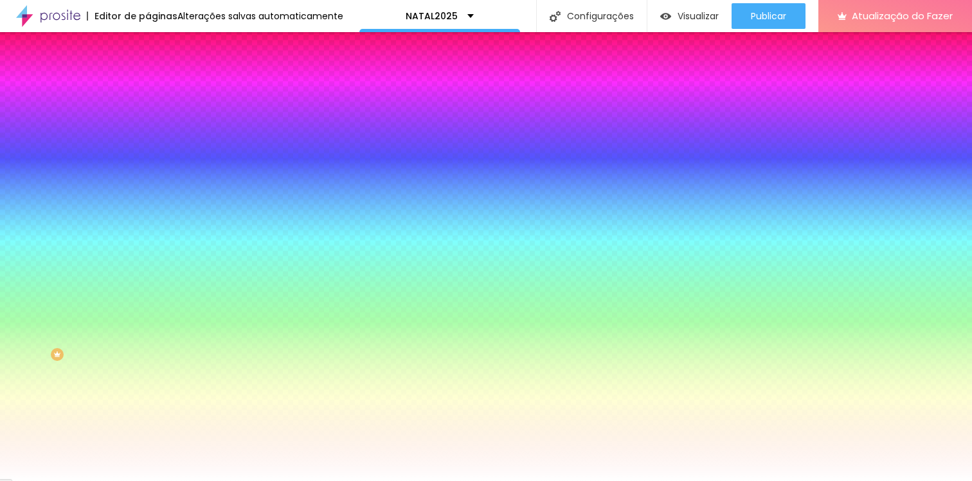
click at [148, 75] on li "Conteúdo" at bounding box center [222, 68] width 148 height 13
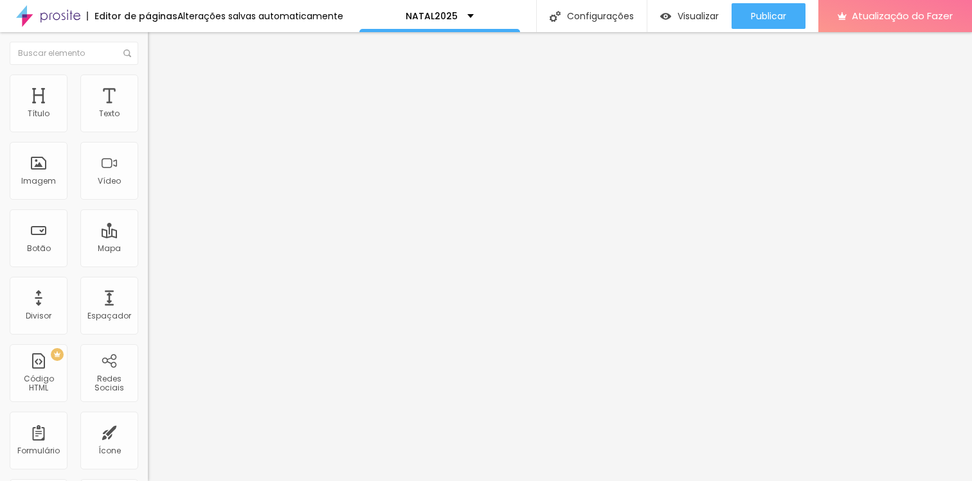
click at [156, 126] on font "Editar perguntas" at bounding box center [189, 120] width 66 height 11
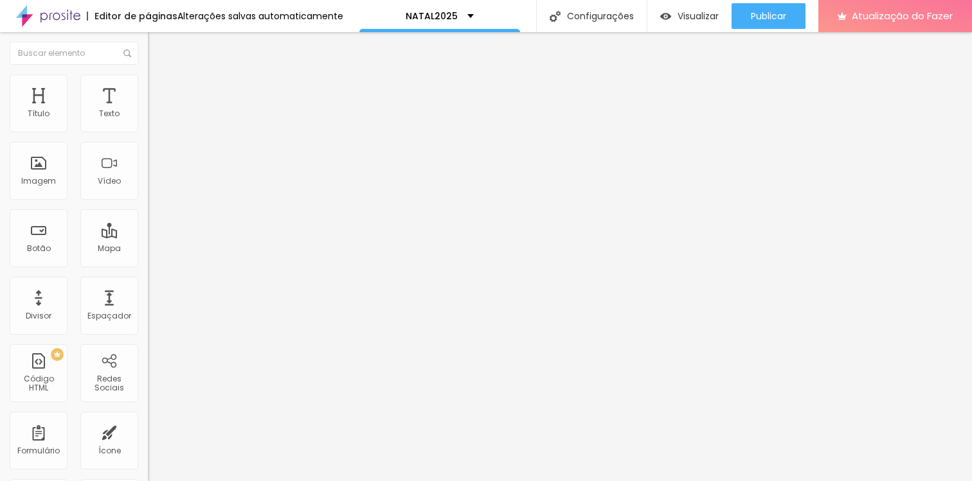
click at [156, 126] on font "Editar perguntas" at bounding box center [189, 120] width 66 height 11
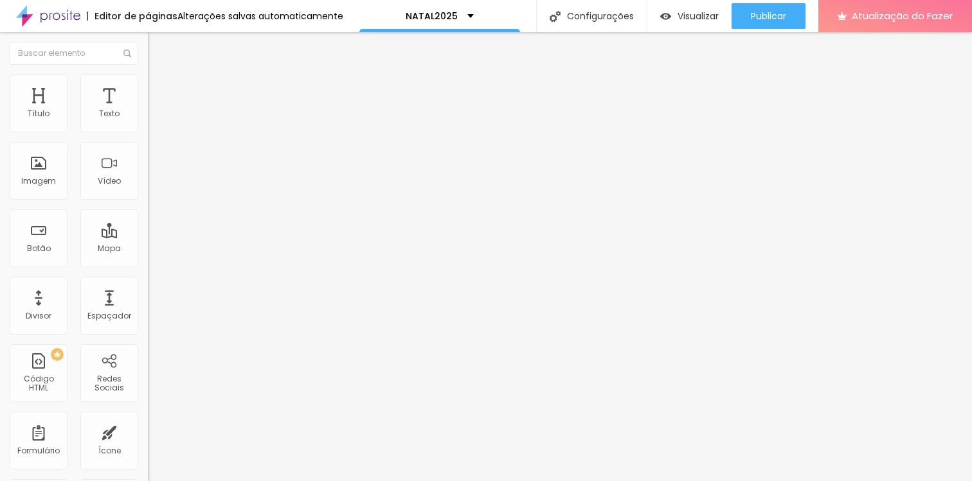
click at [156, 126] on font "Editar perguntas" at bounding box center [189, 120] width 66 height 11
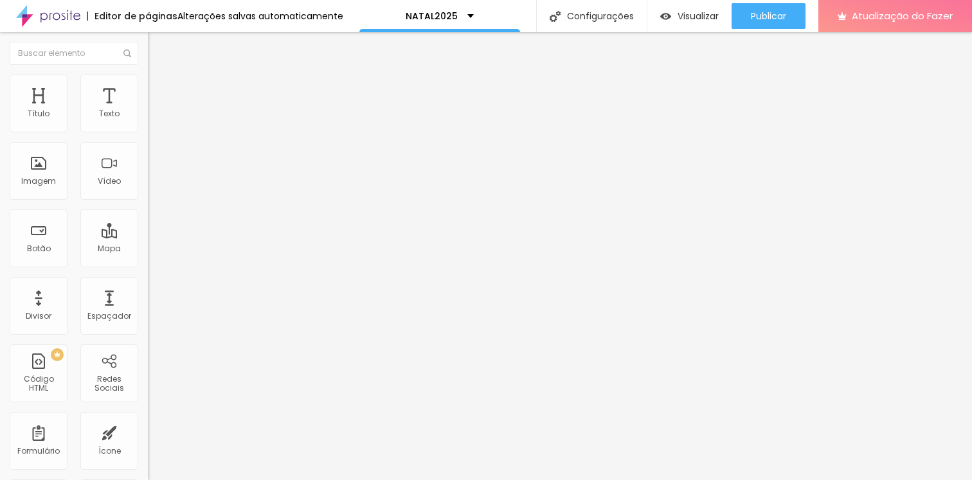
click at [148, 126] on span "Editar perguntas" at bounding box center [184, 120] width 73 height 11
